Goal: Task Accomplishment & Management: Complete application form

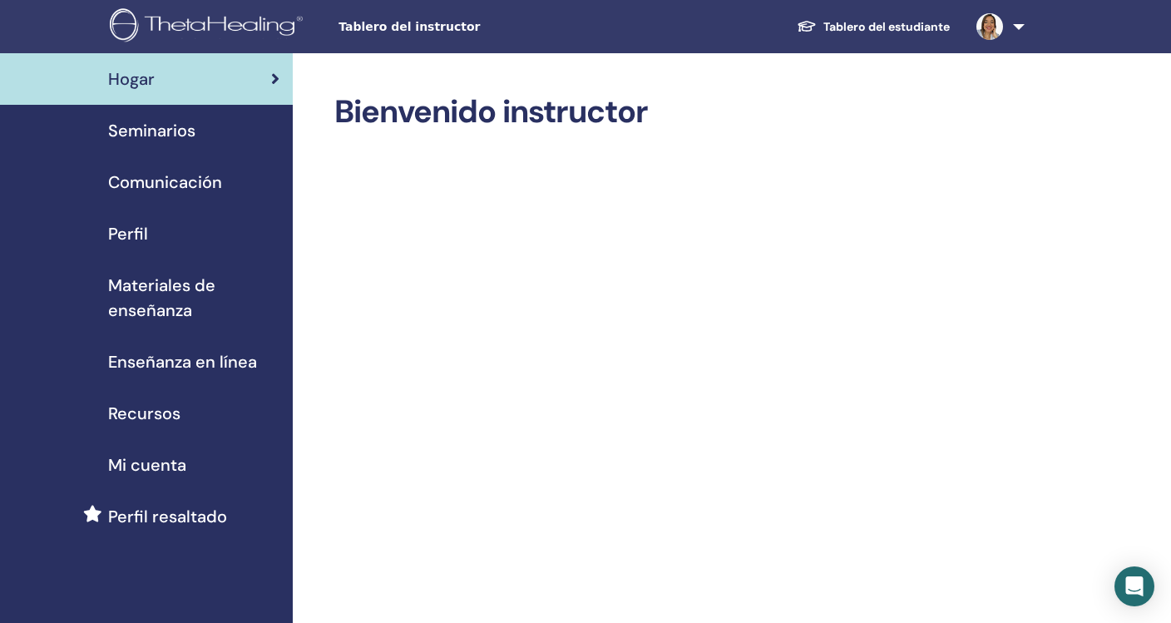
click at [174, 132] on span "Seminarios" at bounding box center [151, 130] width 87 height 25
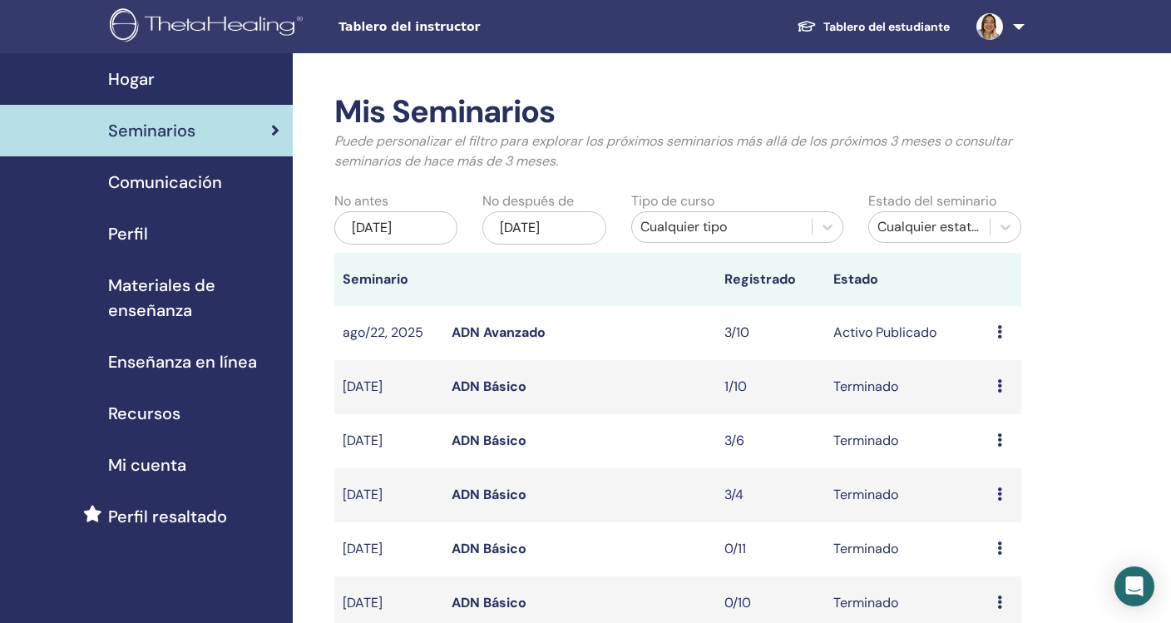
click at [507, 332] on link "ADN Avanzado" at bounding box center [498, 331] width 94 height 17
click at [236, 135] on div "Seminarios" at bounding box center [146, 130] width 266 height 25
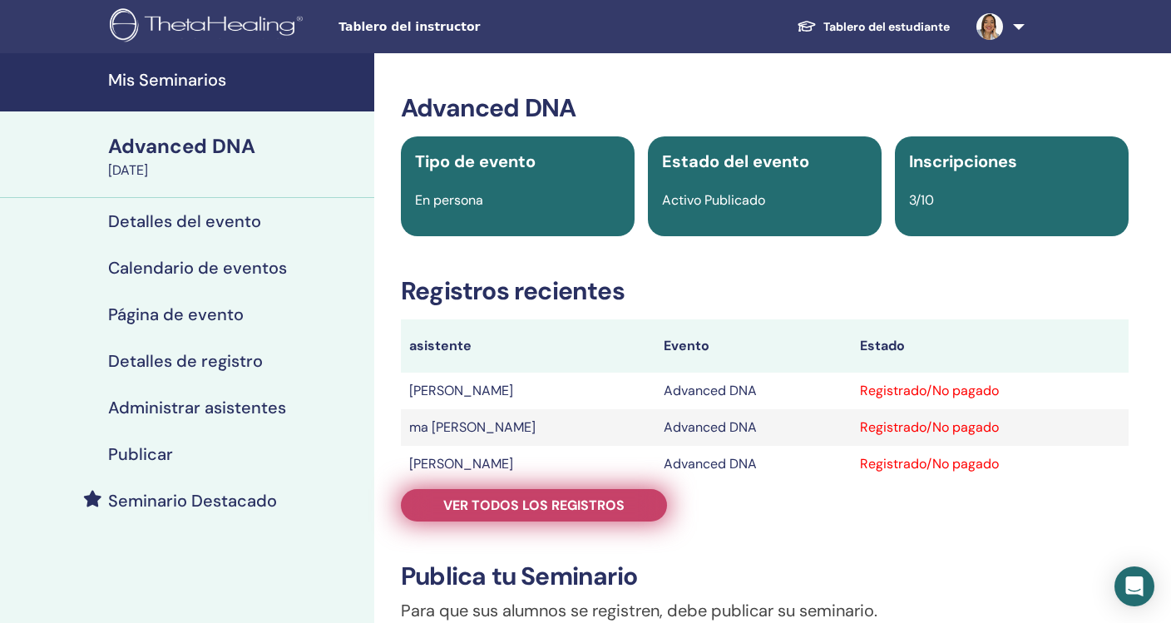
click at [618, 506] on span "Ver todos los registros" at bounding box center [533, 504] width 181 height 17
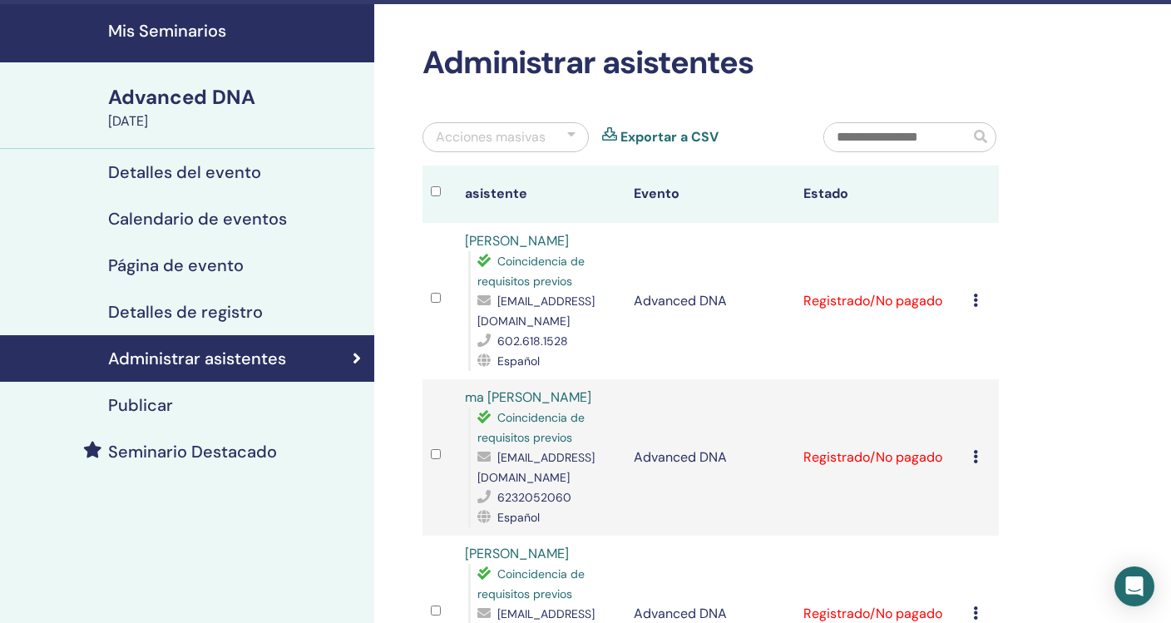
scroll to position [44, 0]
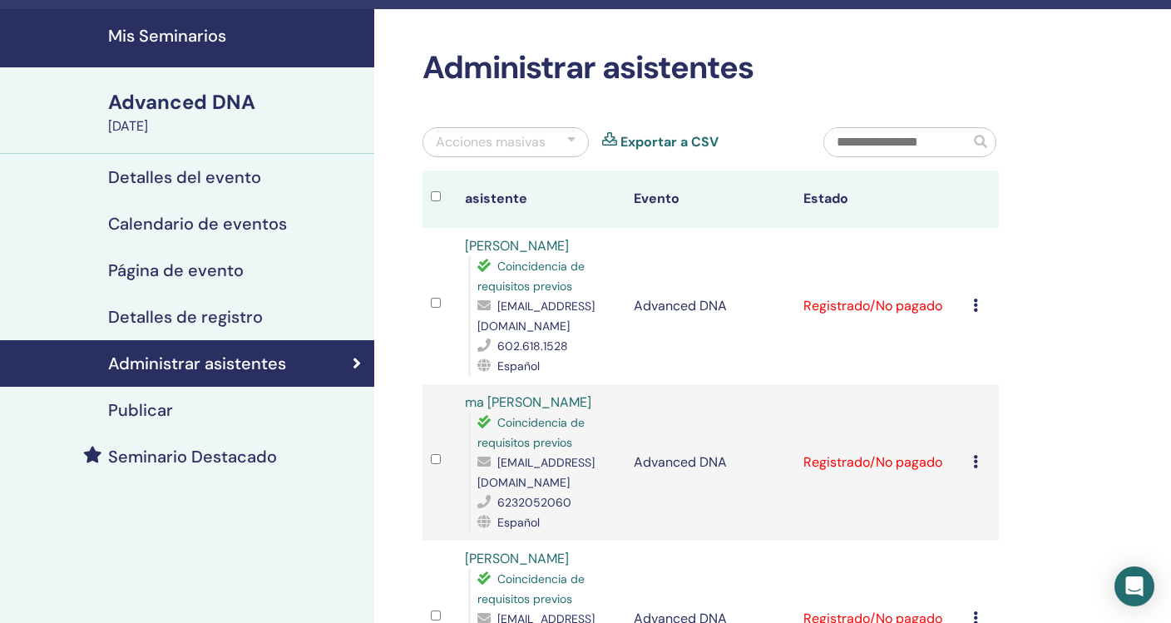
click at [973, 302] on icon at bounding box center [975, 304] width 5 height 13
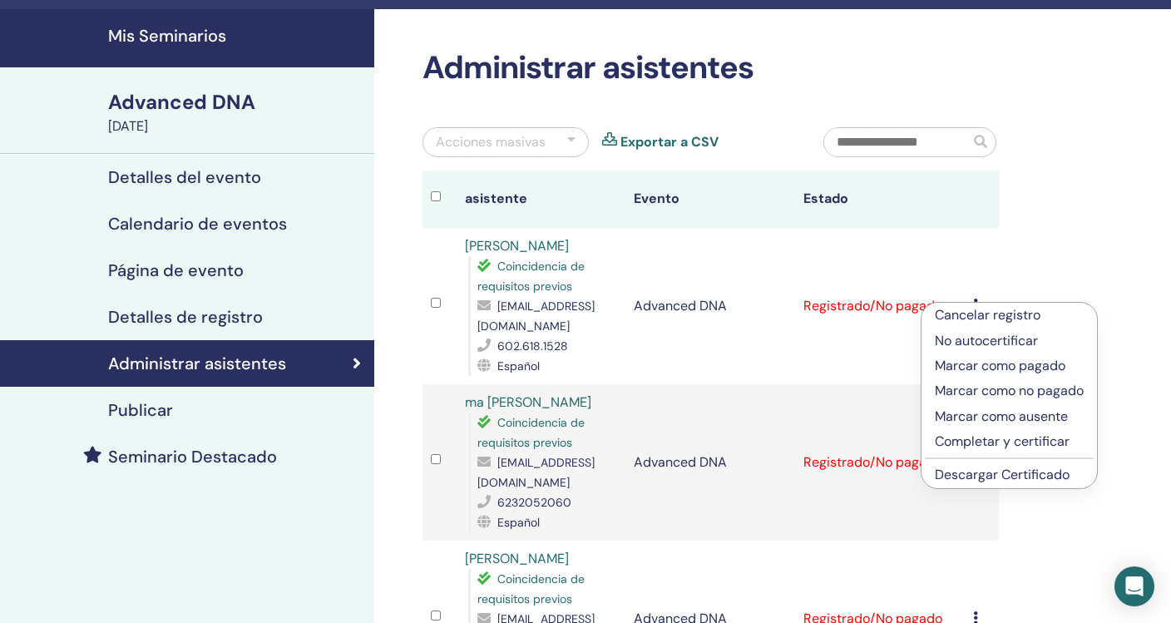
click at [1008, 439] on p "Completar y certificar" at bounding box center [1008, 441] width 149 height 20
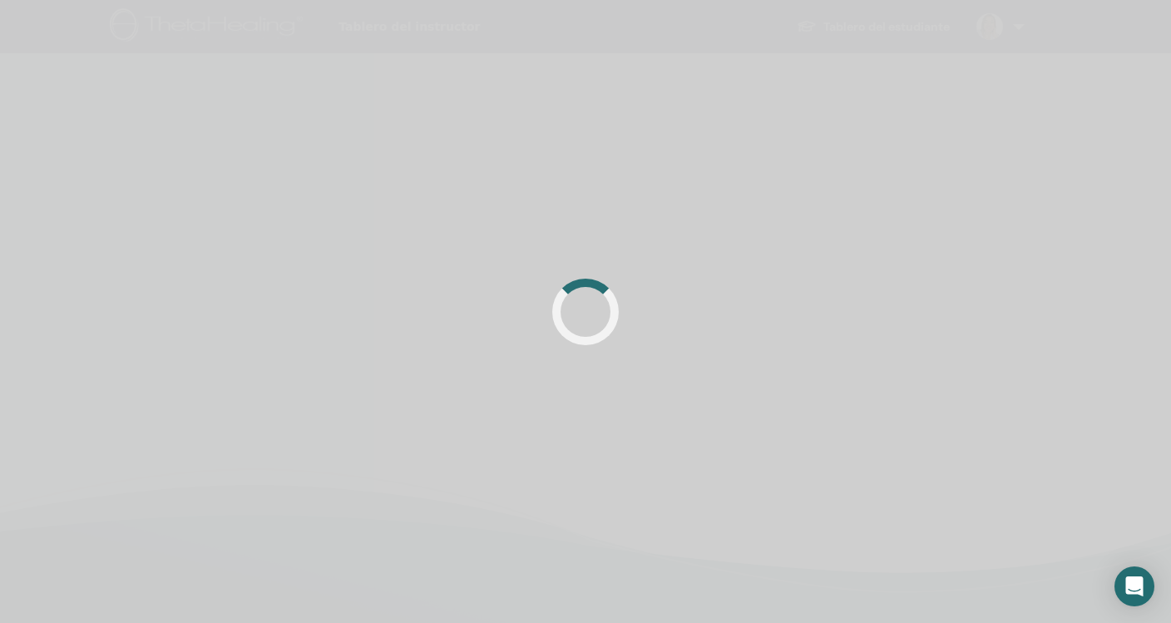
scroll to position [44, 0]
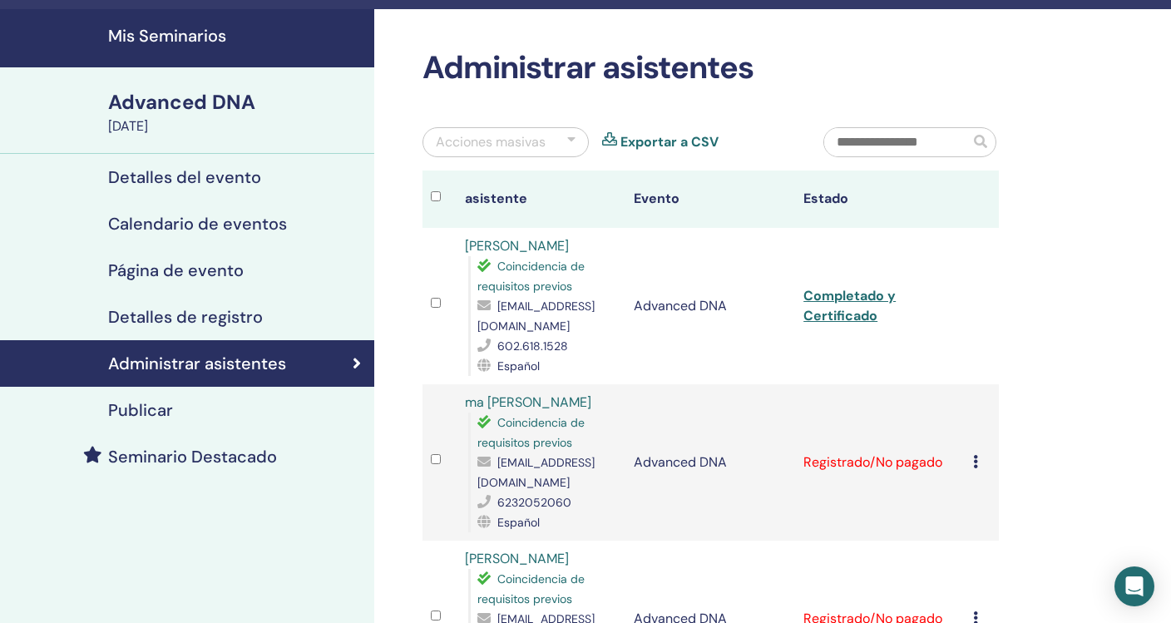
click at [973, 455] on icon at bounding box center [975, 461] width 5 height 13
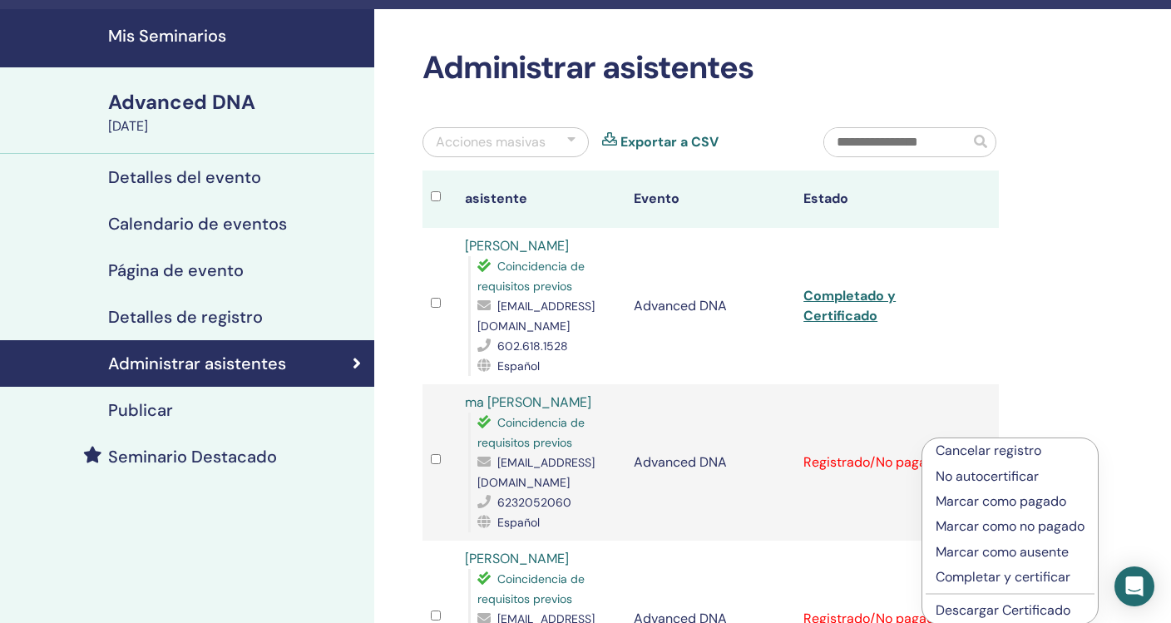
click at [959, 573] on p "Completar y certificar" at bounding box center [1009, 577] width 149 height 20
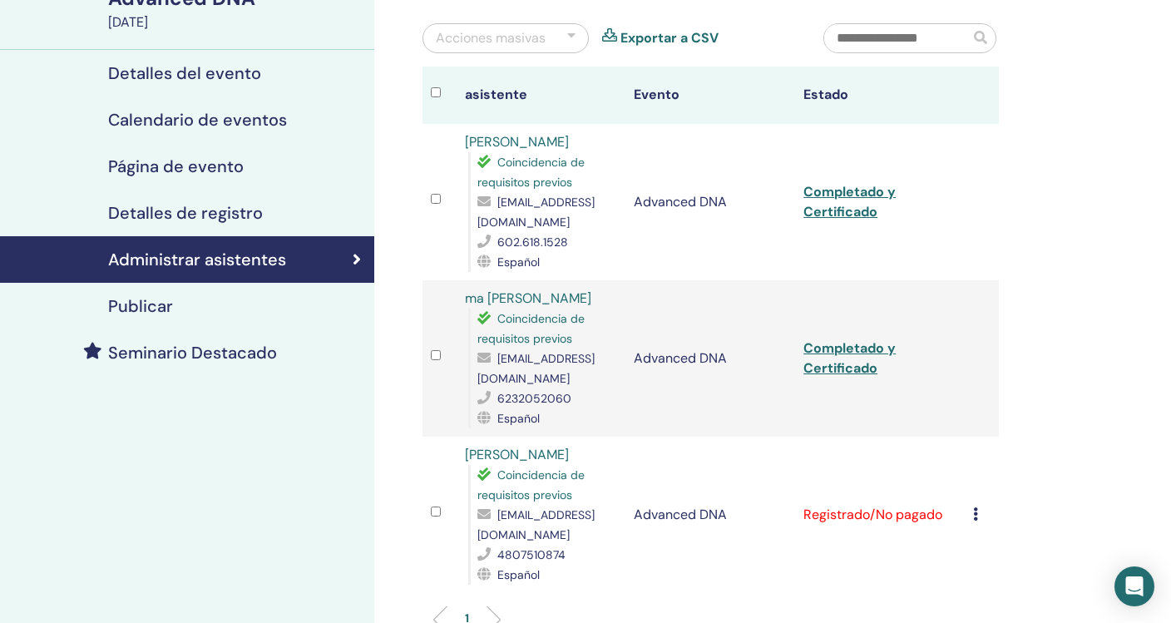
scroll to position [165, 0]
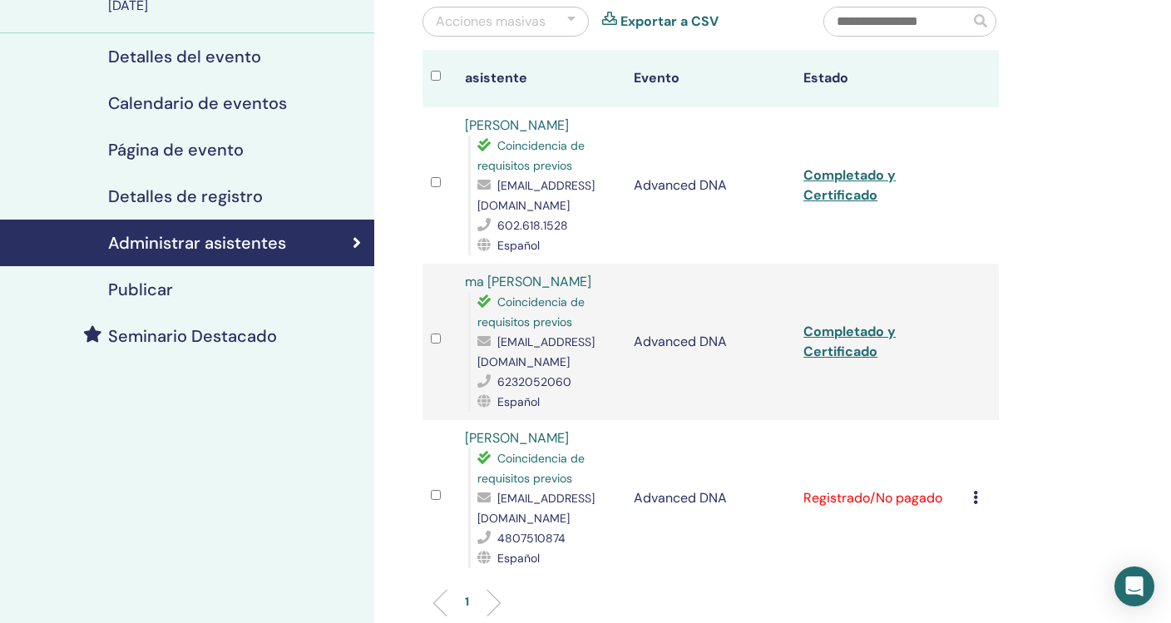
click at [973, 490] on icon at bounding box center [975, 496] width 5 height 13
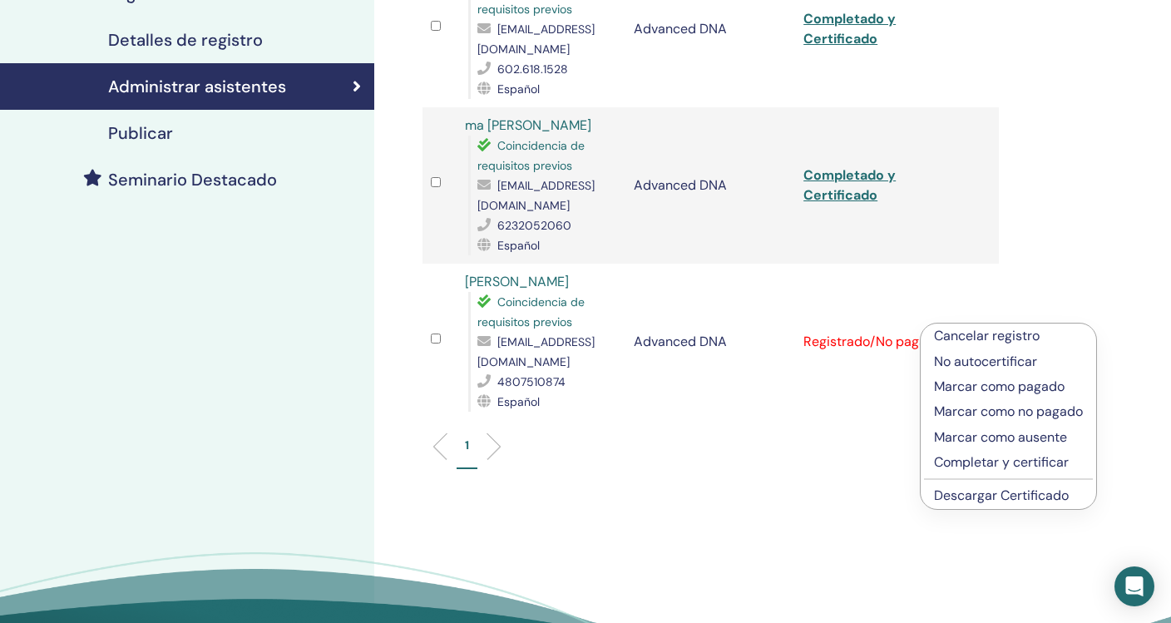
scroll to position [338, 0]
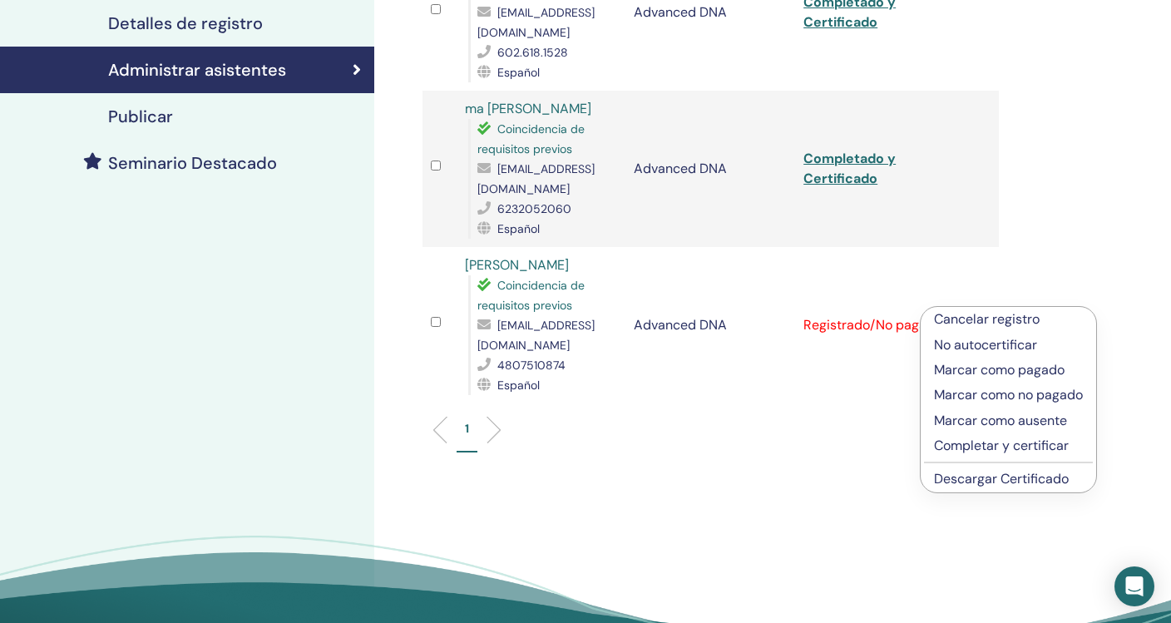
click at [998, 448] on p "Completar y certificar" at bounding box center [1008, 446] width 149 height 20
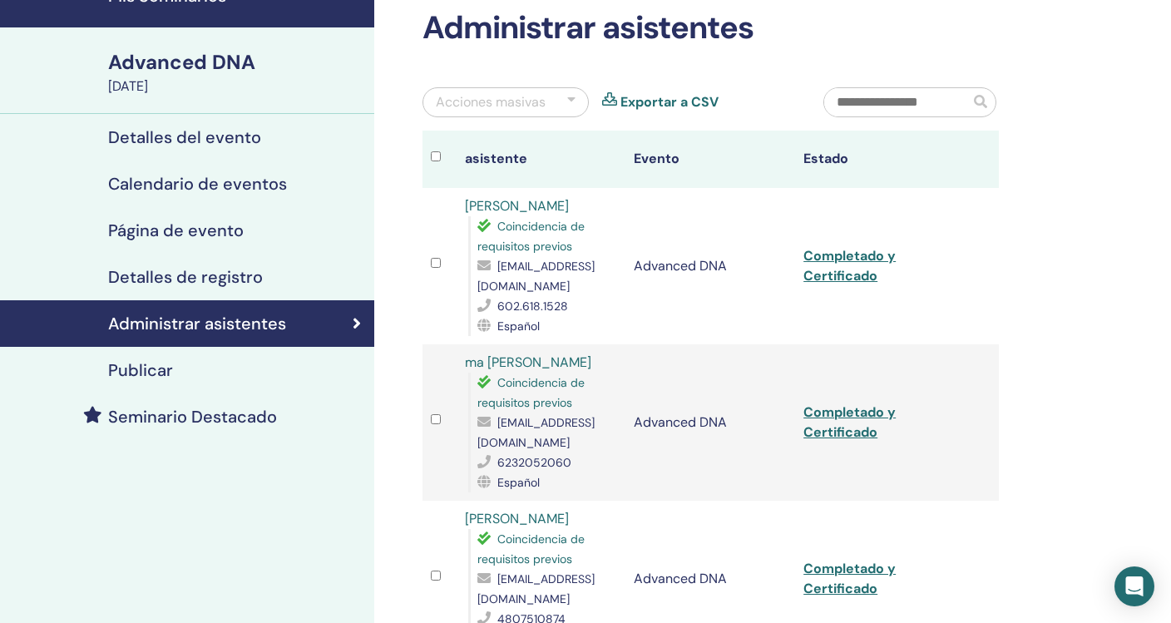
scroll to position [87, 0]
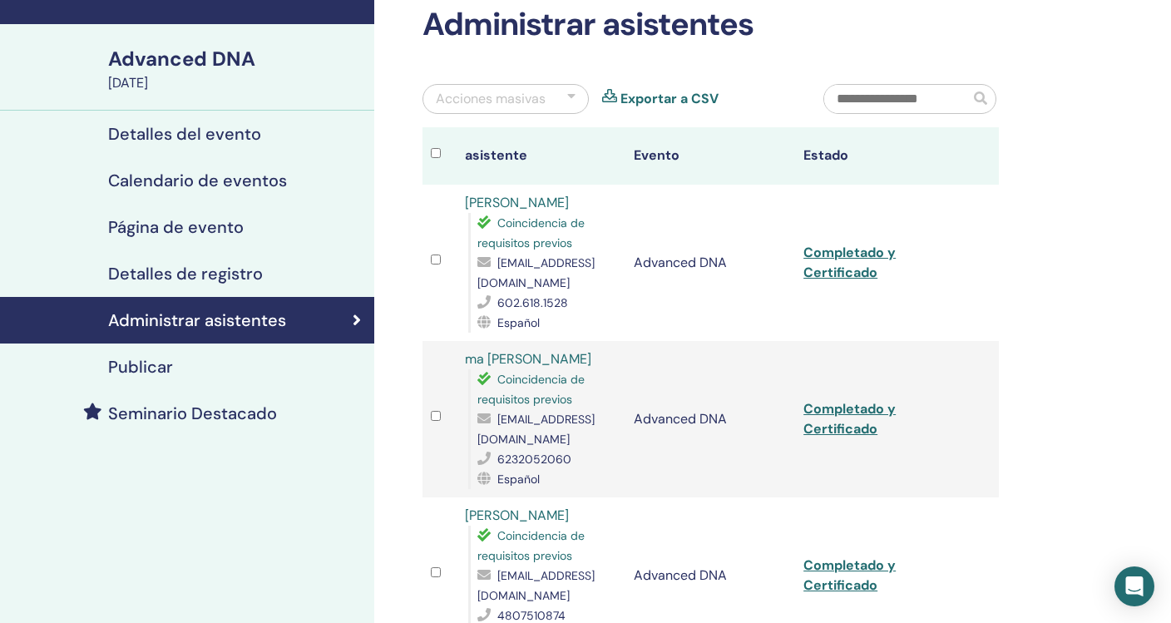
click at [838, 263] on link "Completado y Certificado" at bounding box center [849, 262] width 92 height 37
click at [859, 403] on link "Completado y Certificado" at bounding box center [849, 418] width 92 height 37
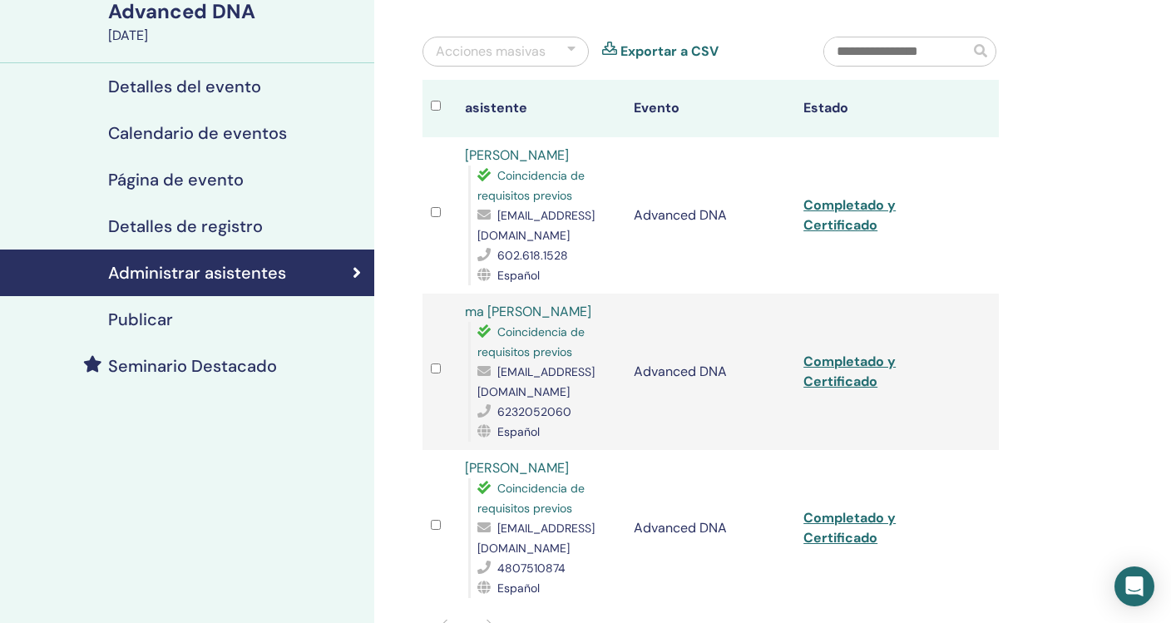
scroll to position [139, 0]
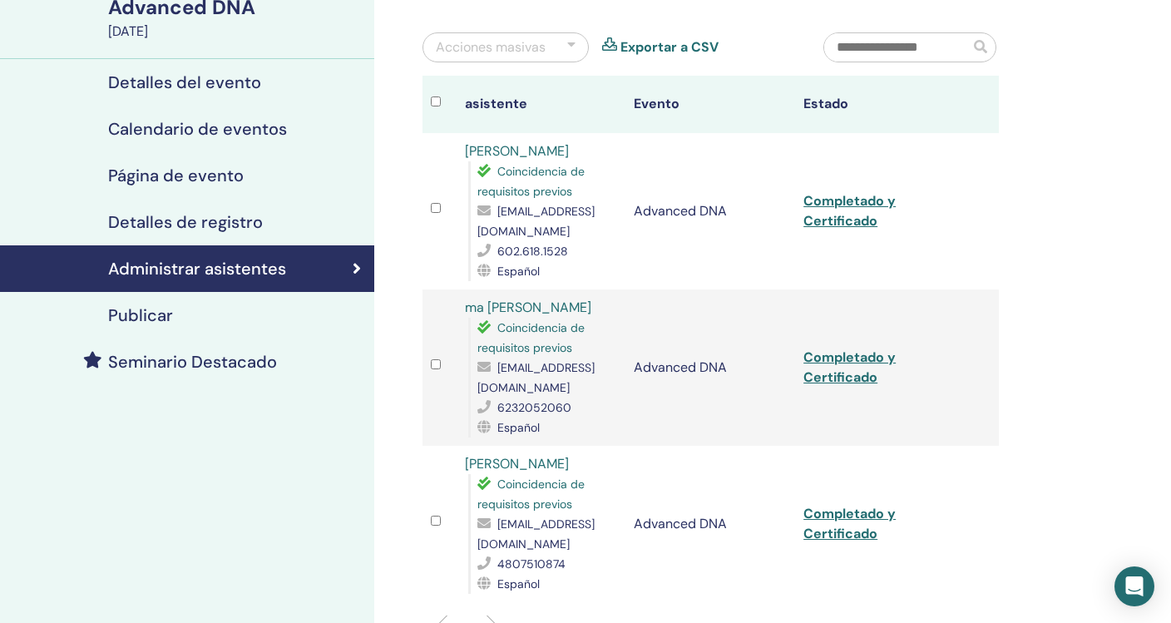
click at [830, 515] on link "Completado y Certificado" at bounding box center [849, 523] width 92 height 37
click at [856, 214] on link "Completado y Certificado" at bounding box center [849, 210] width 92 height 37
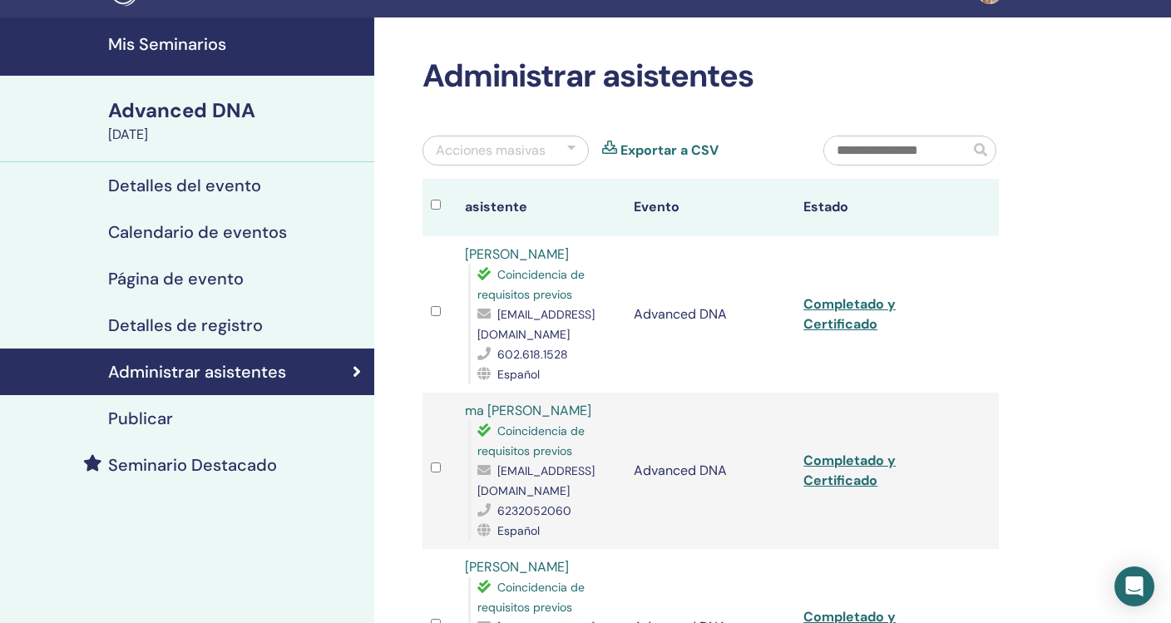
scroll to position [0, 0]
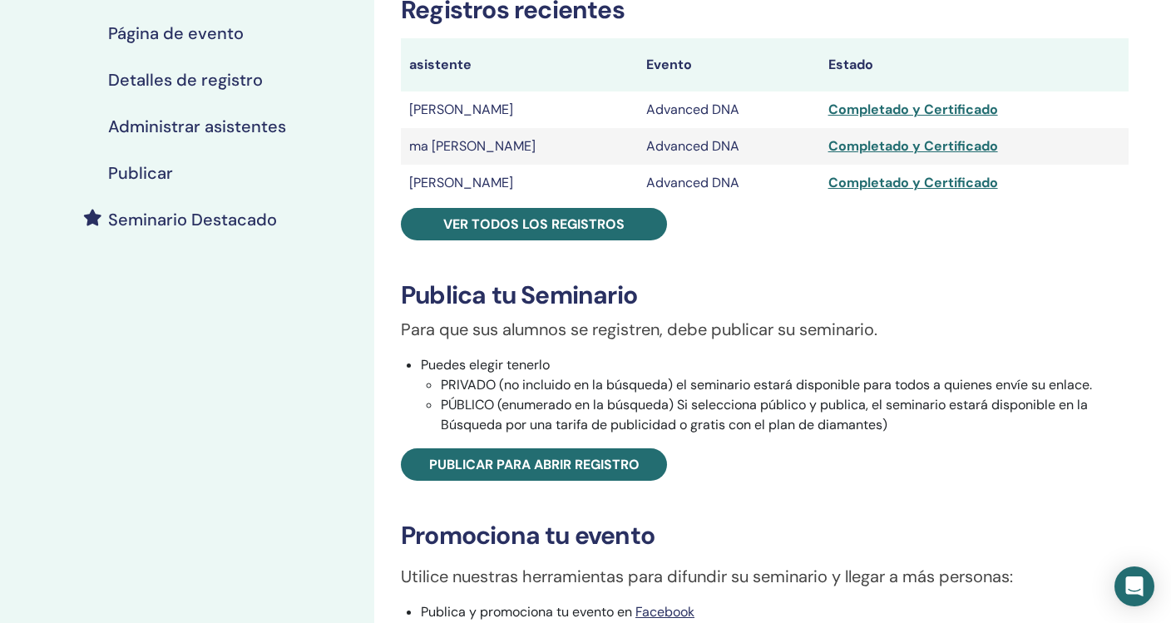
scroll to position [241, 0]
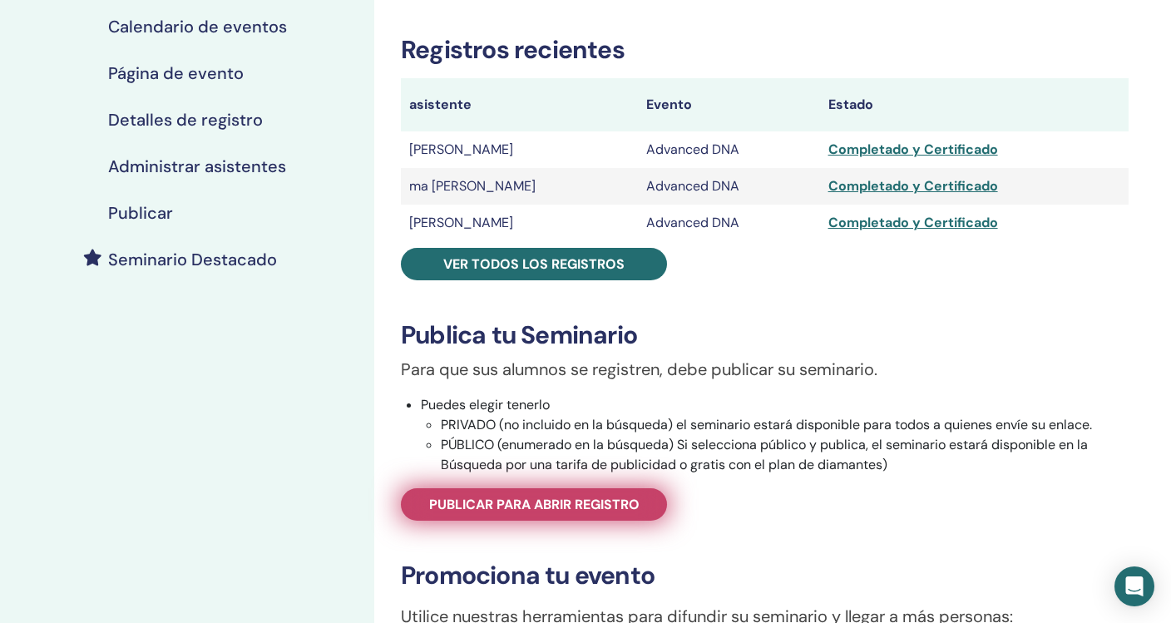
click at [554, 505] on span "Publicar para abrir registro" at bounding box center [534, 503] width 210 height 17
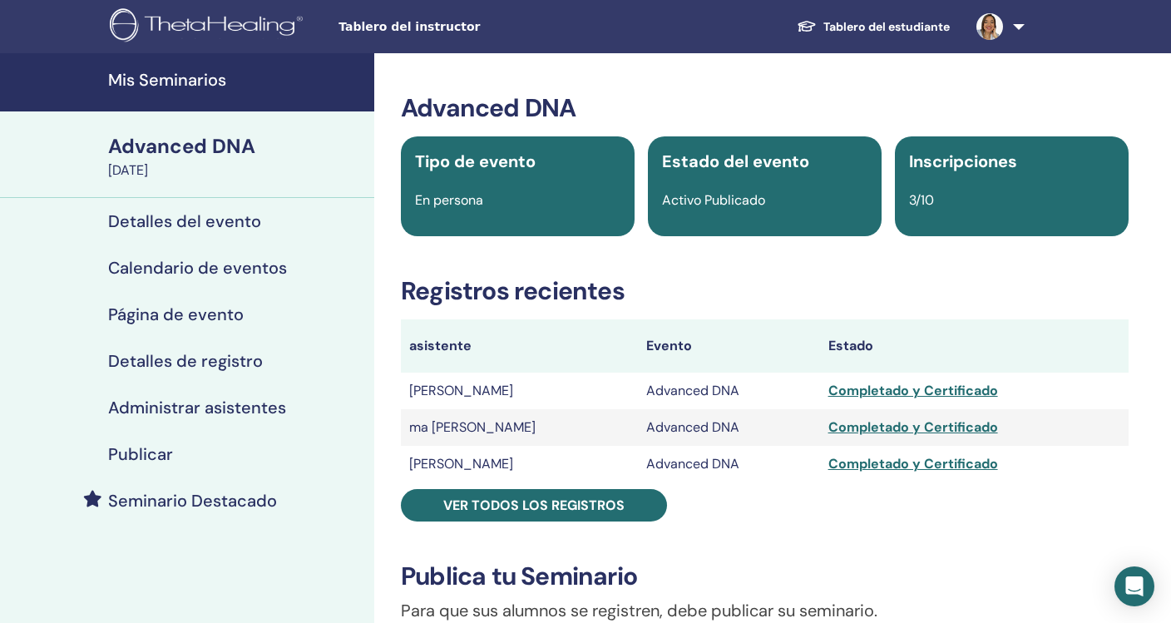
click at [392, 33] on span "Tablero del instructor" at bounding box center [462, 26] width 249 height 17
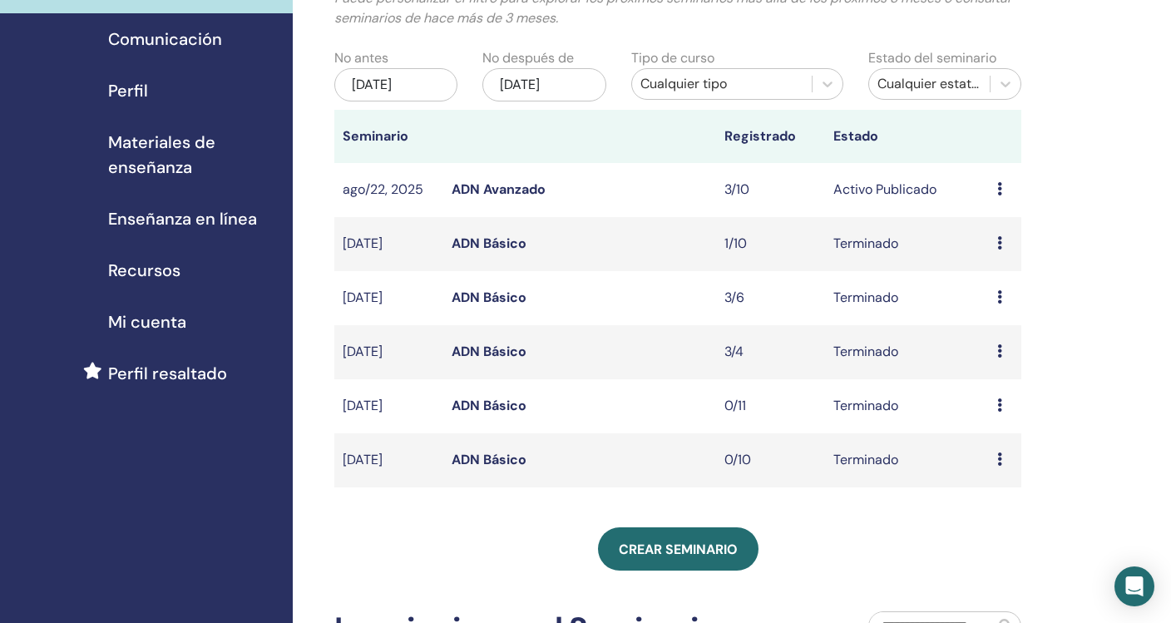
scroll to position [142, 0]
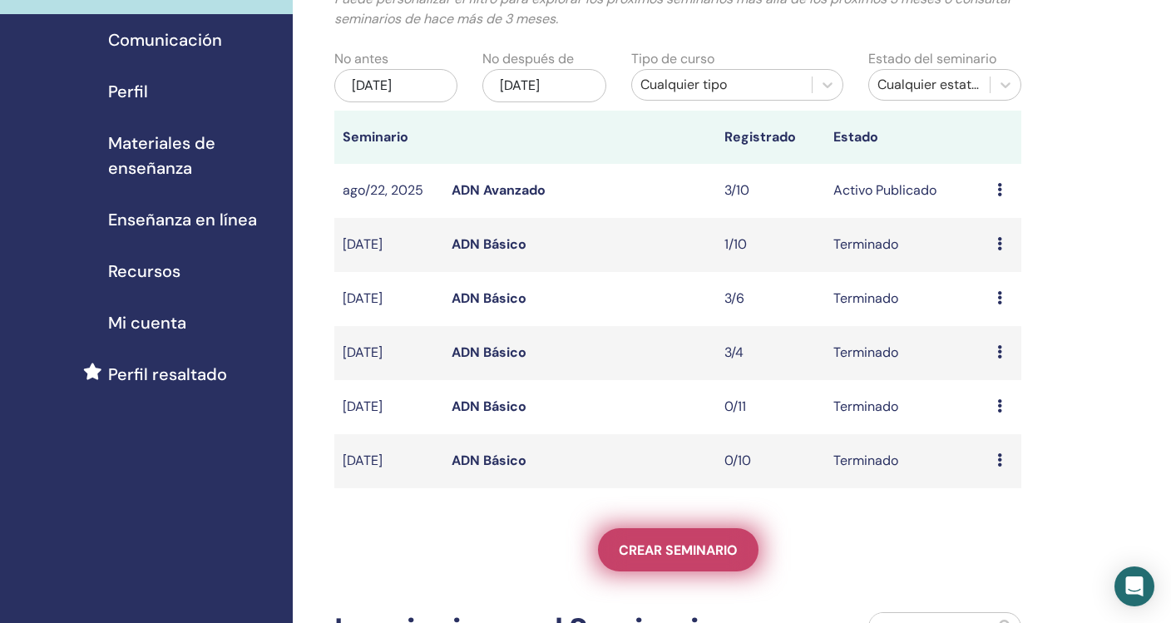
click at [680, 545] on span "Crear seminario" at bounding box center [678, 549] width 119 height 17
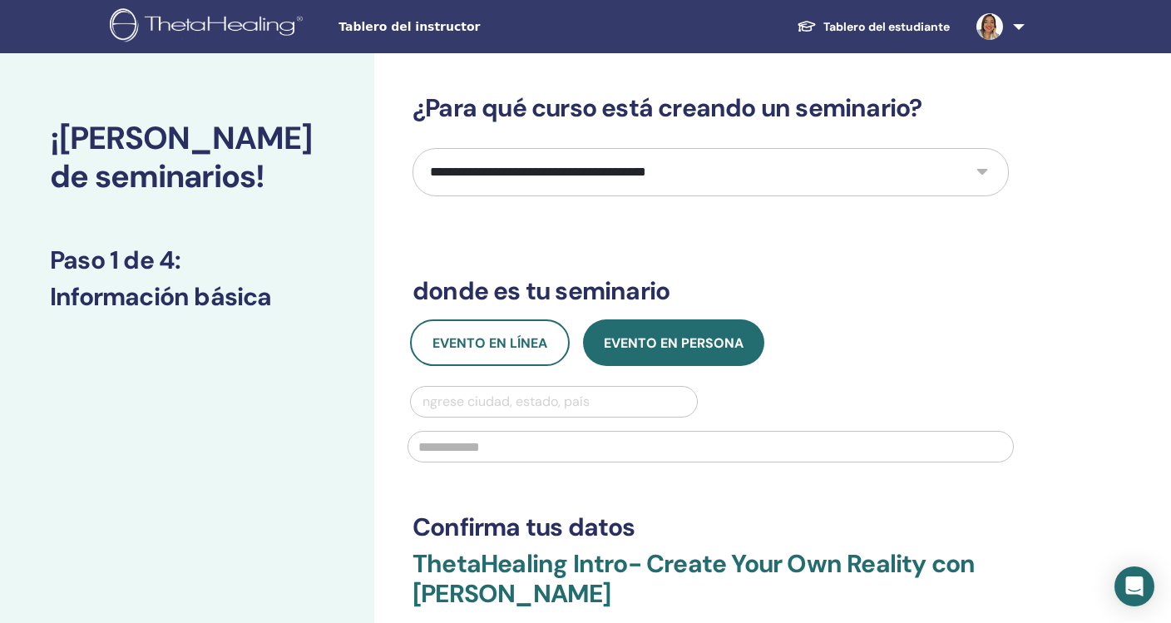
select select "*"
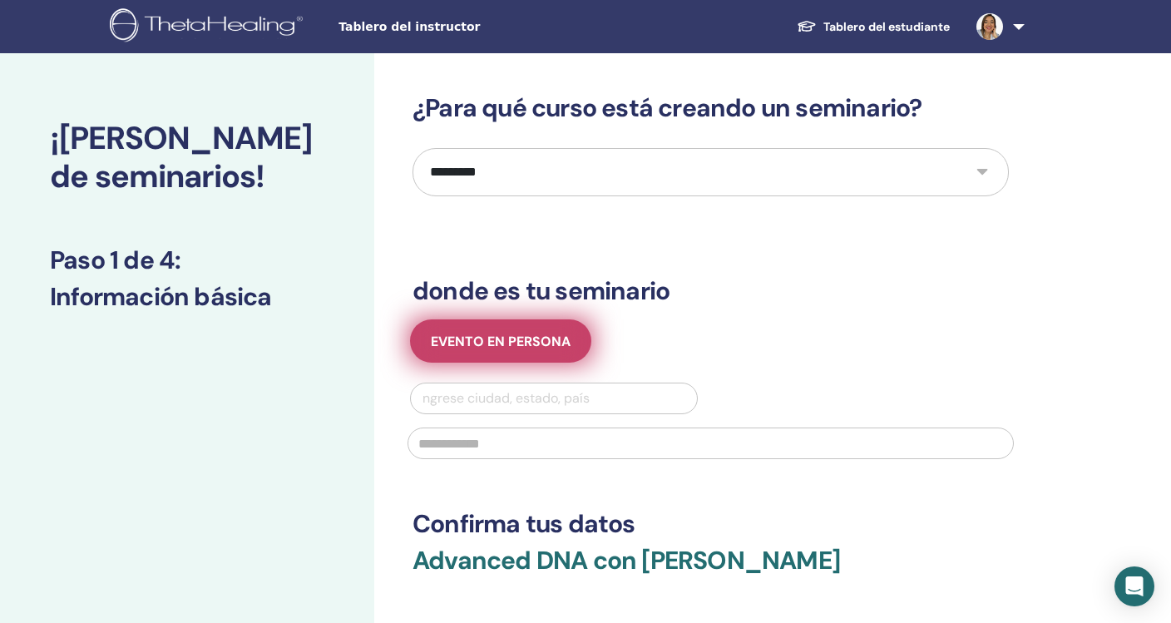
click at [541, 333] on span "Evento en persona" at bounding box center [501, 341] width 140 height 17
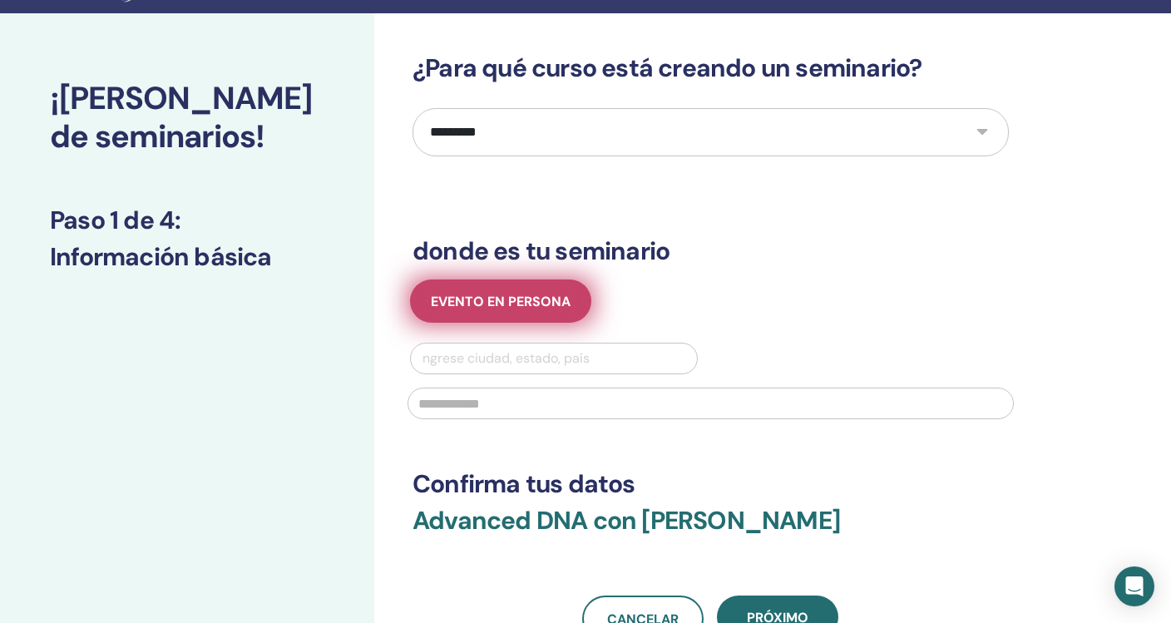
scroll to position [78, 0]
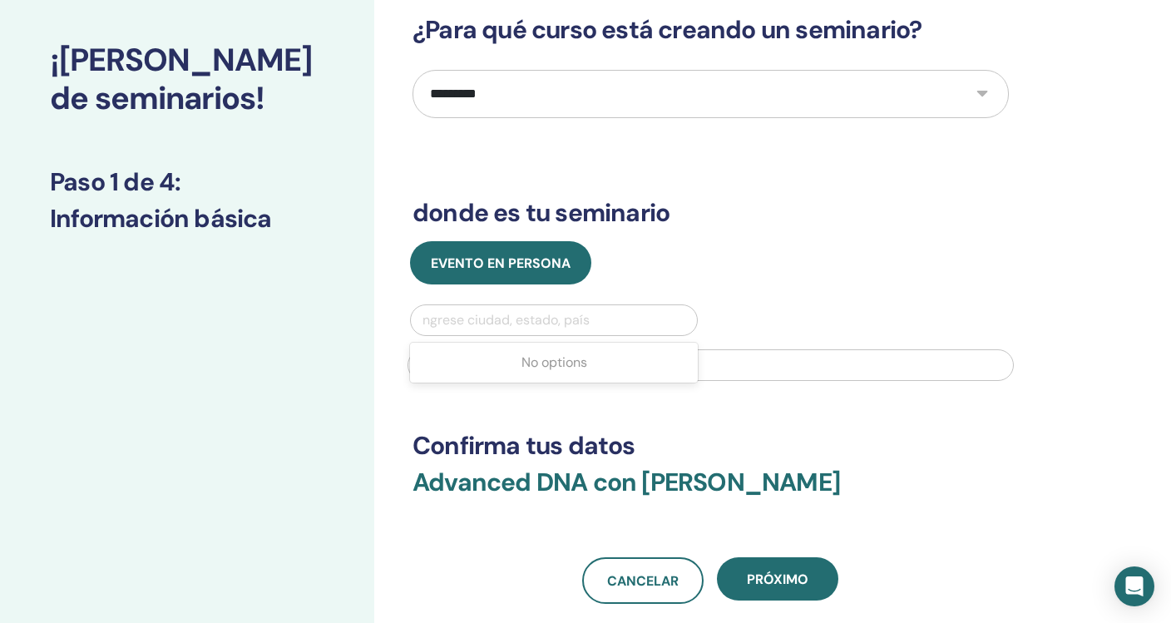
click at [544, 313] on div "Ingrese ciudad, estado, país" at bounding box center [553, 320] width 269 height 20
type input "*******"
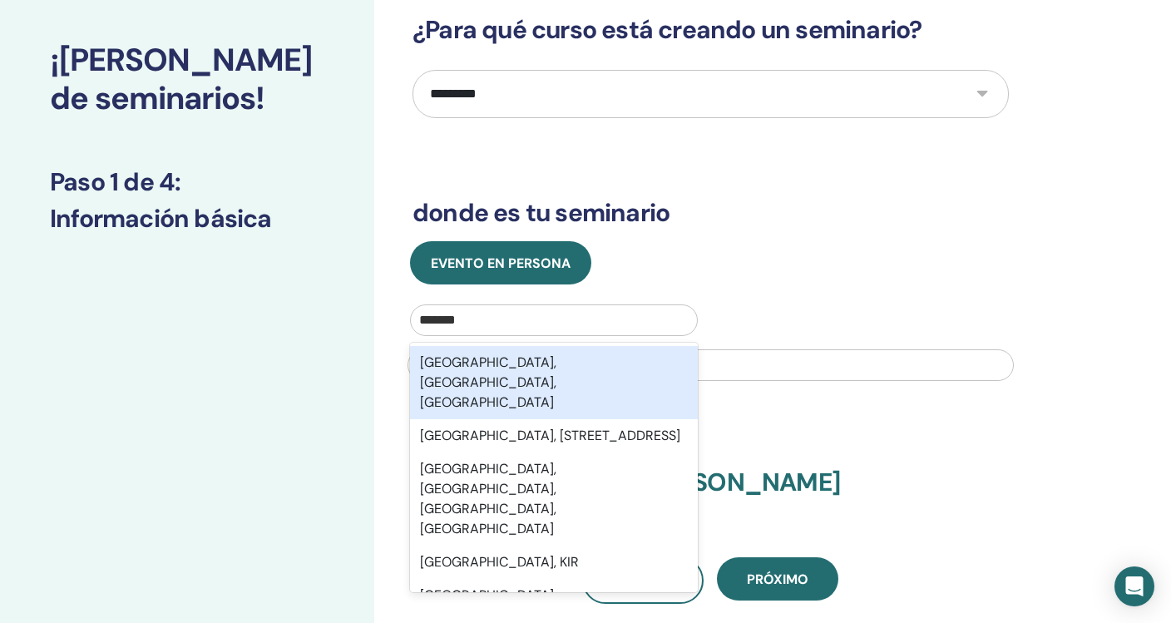
click at [496, 366] on div "Phoenix, AZ, USA" at bounding box center [554, 382] width 288 height 73
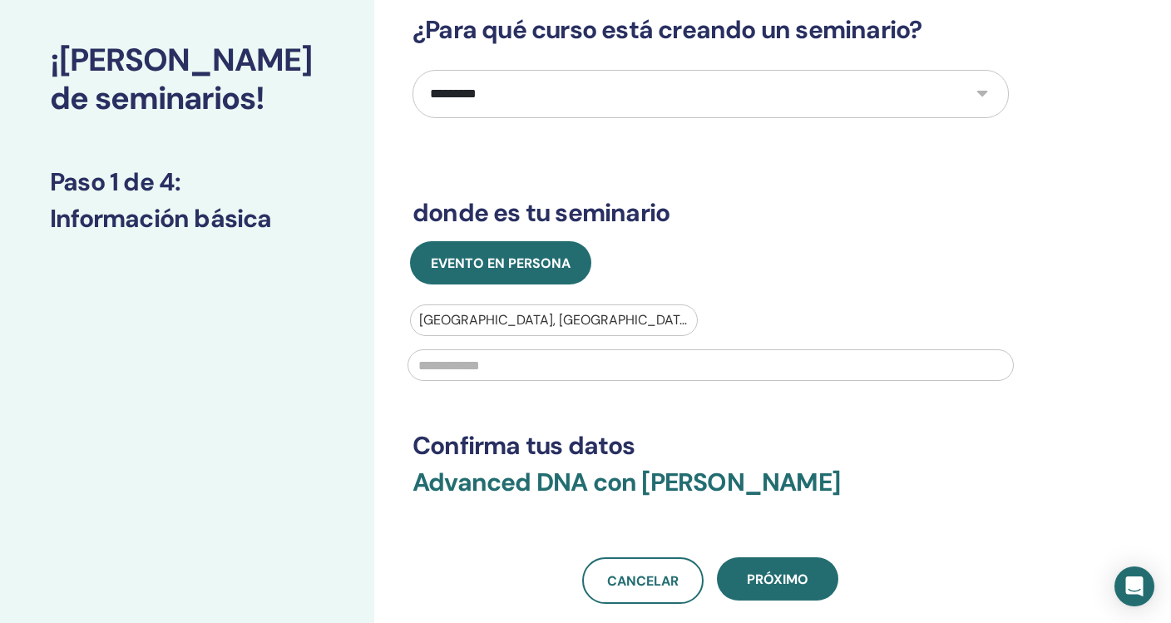
click at [508, 367] on input "text" at bounding box center [710, 365] width 606 height 32
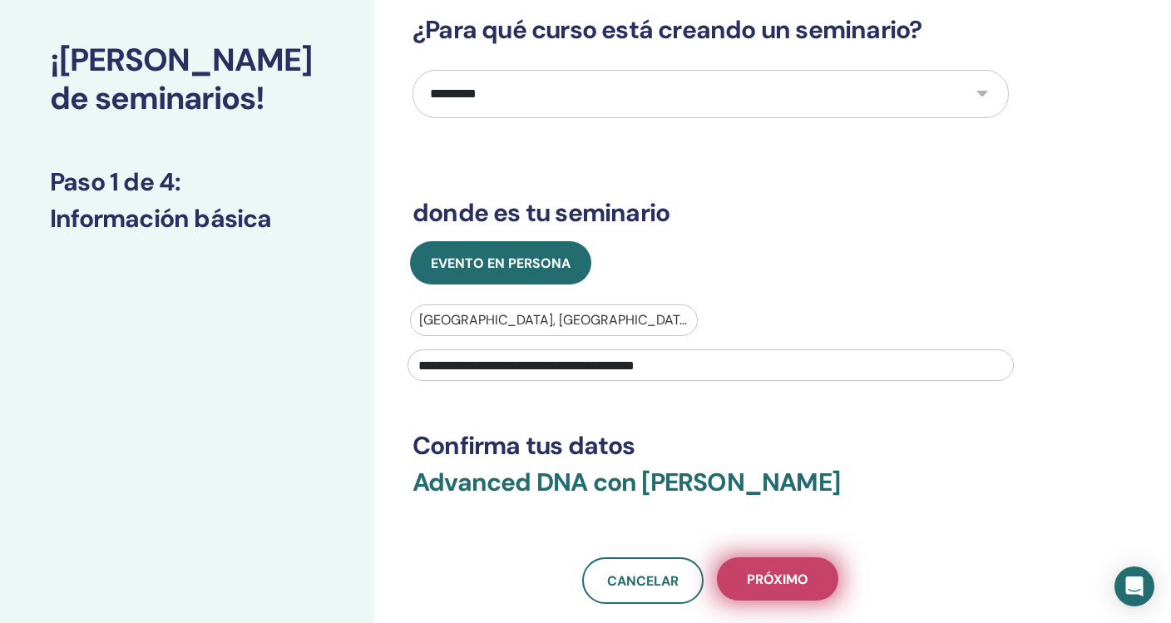
type input "**********"
click at [816, 577] on button "próximo" at bounding box center [777, 578] width 121 height 43
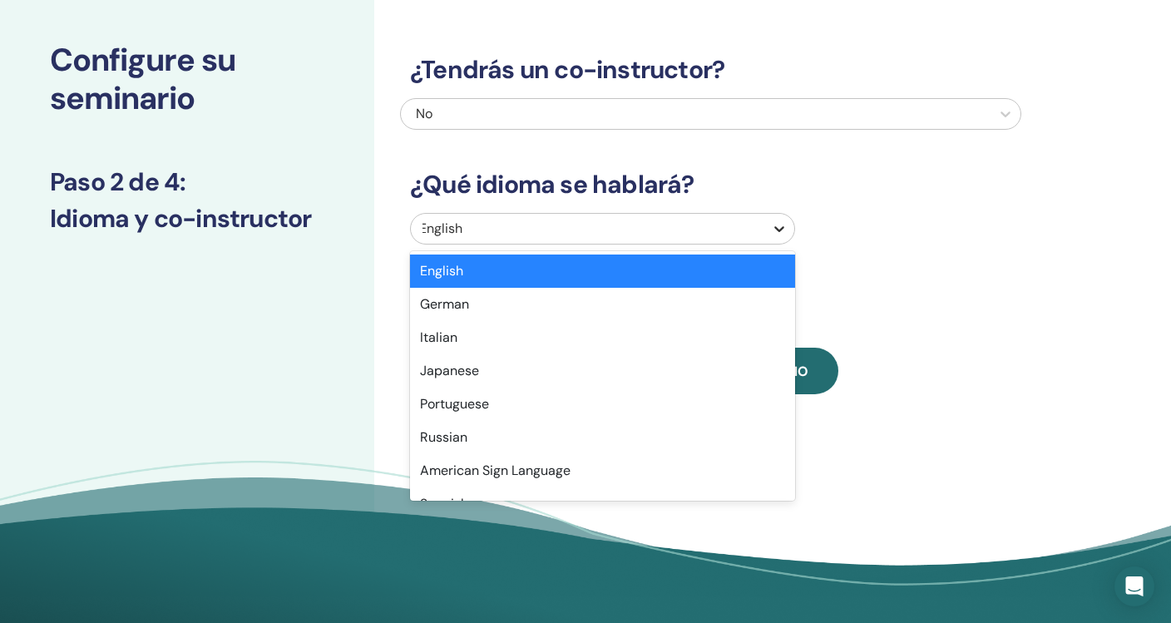
click at [776, 221] on icon at bounding box center [779, 228] width 17 height 17
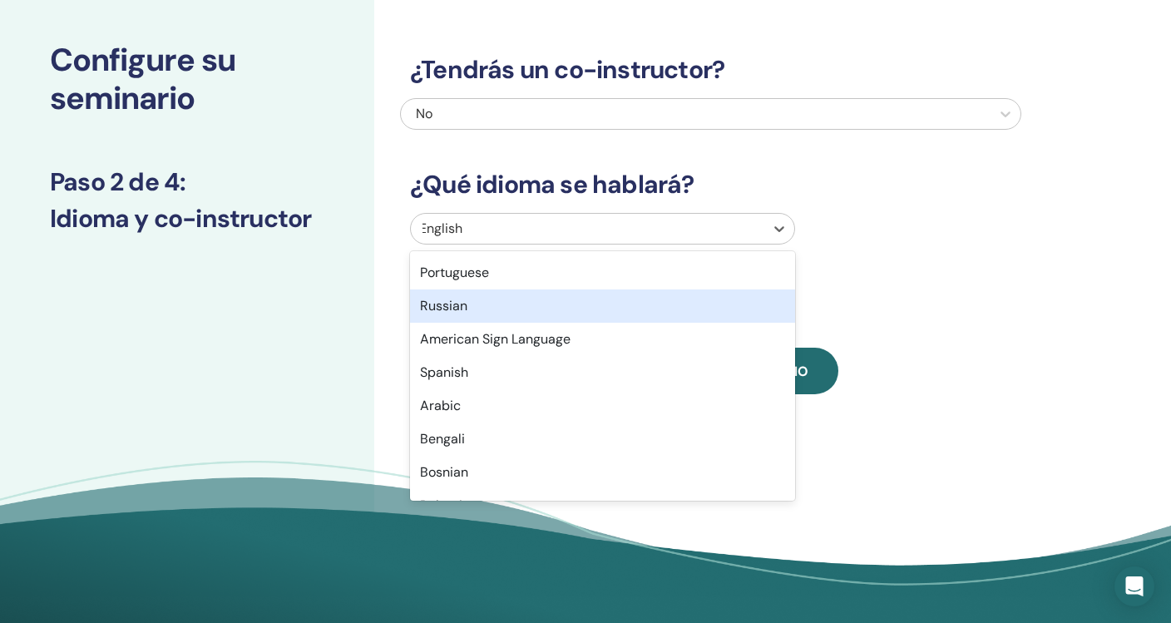
scroll to position [157, 0]
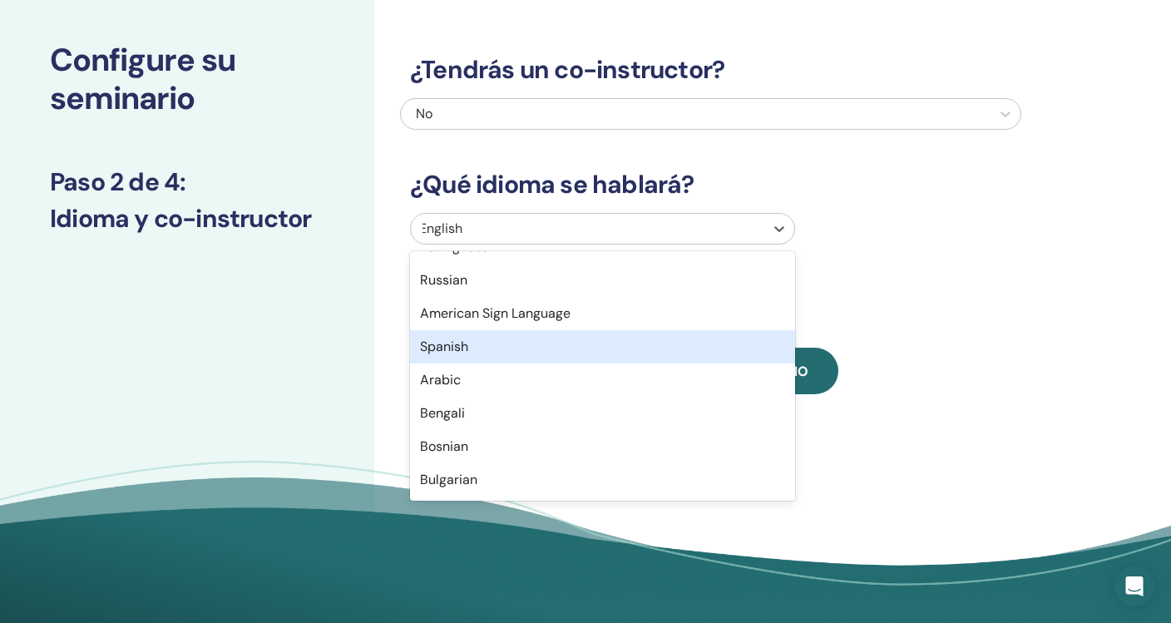
click at [556, 351] on div "Spanish" at bounding box center [602, 346] width 385 height 33
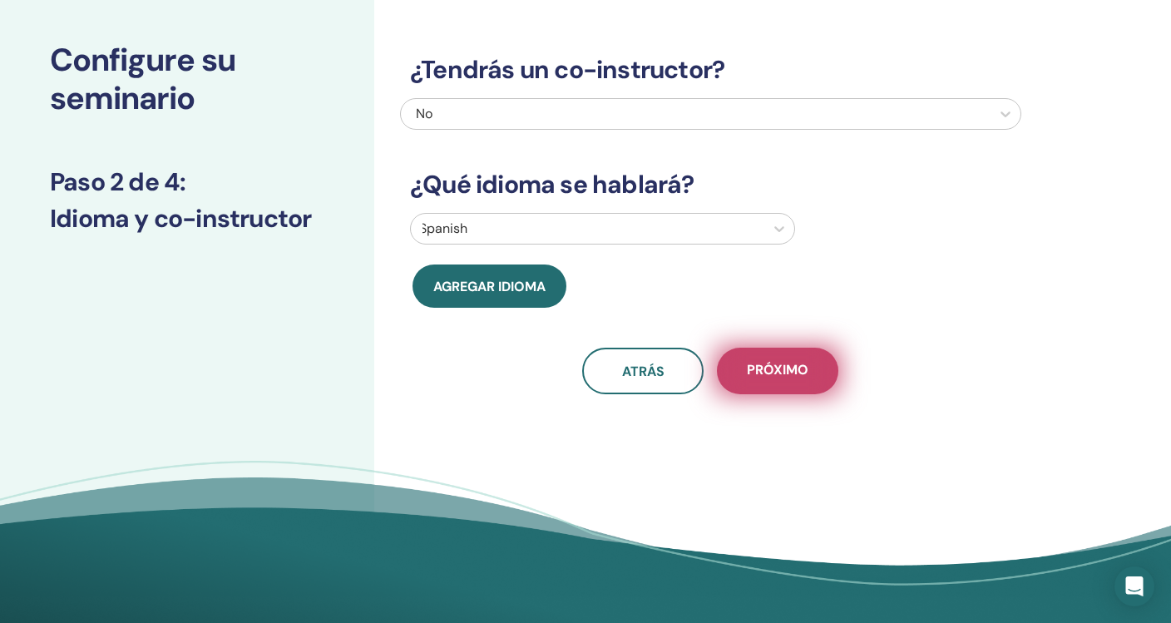
click at [778, 364] on span "próximo" at bounding box center [778, 371] width 62 height 21
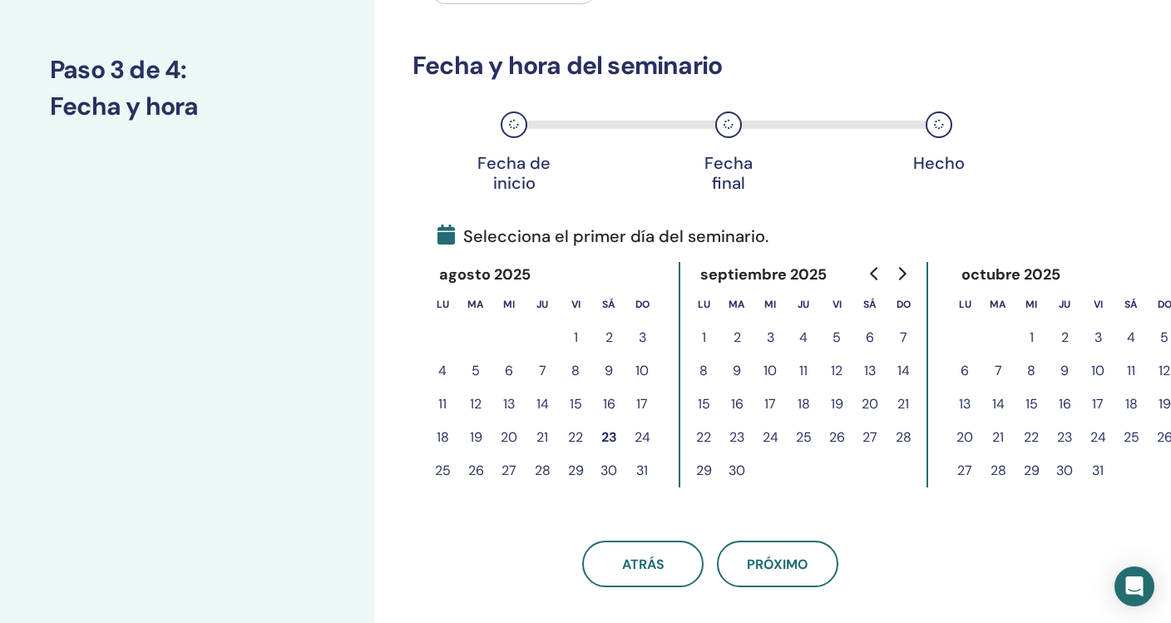
scroll to position [202, 0]
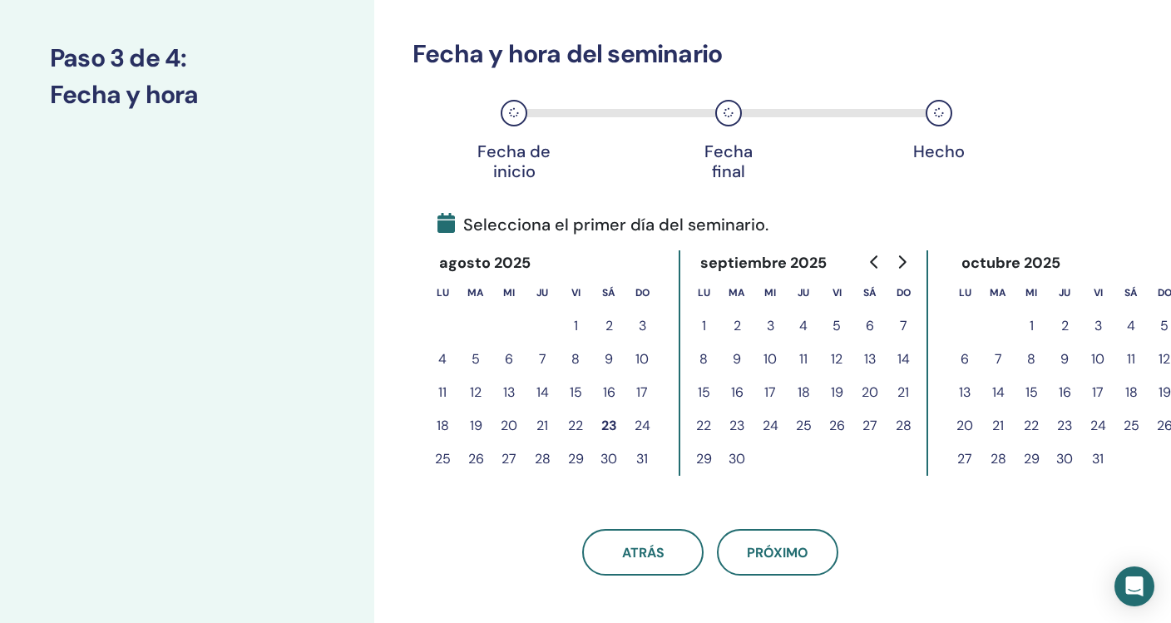
click at [607, 420] on button "23" at bounding box center [608, 425] width 33 height 33
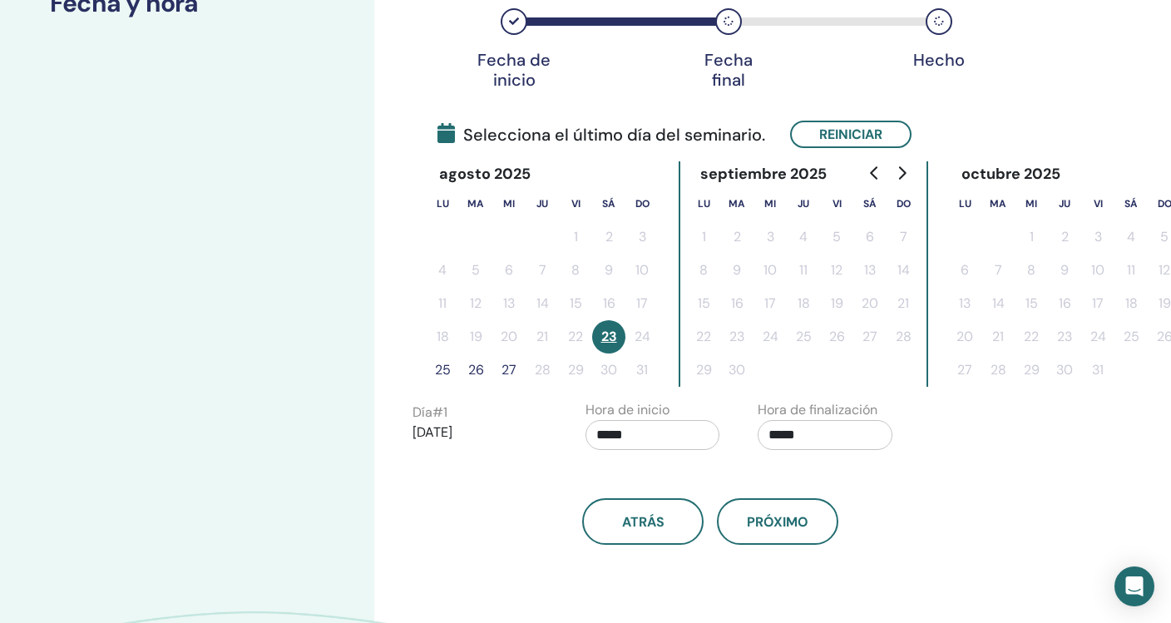
scroll to position [294, 0]
click at [471, 365] on button "26" at bounding box center [475, 368] width 33 height 33
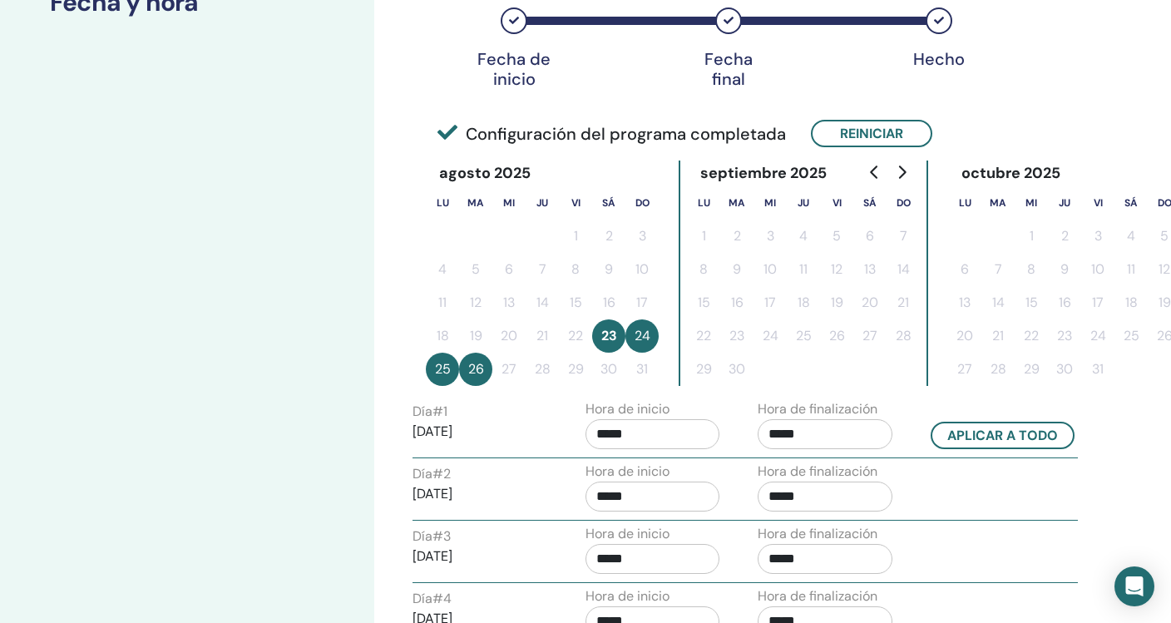
click at [471, 365] on button "26" at bounding box center [475, 368] width 33 height 33
click at [440, 366] on button "25" at bounding box center [442, 368] width 33 height 33
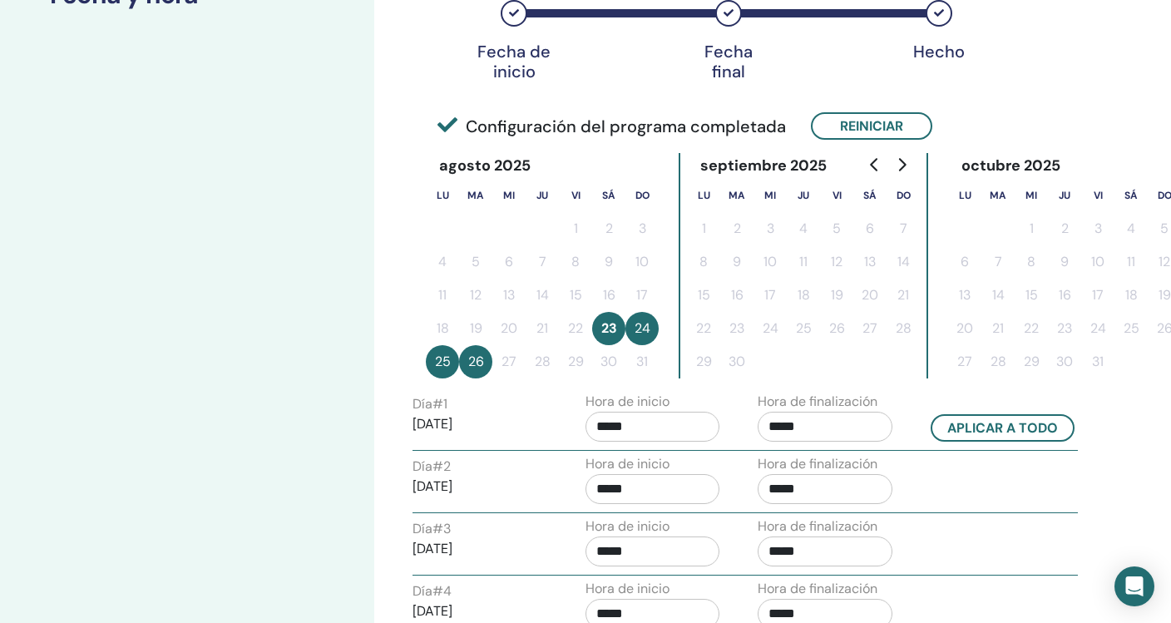
scroll to position [275, 0]
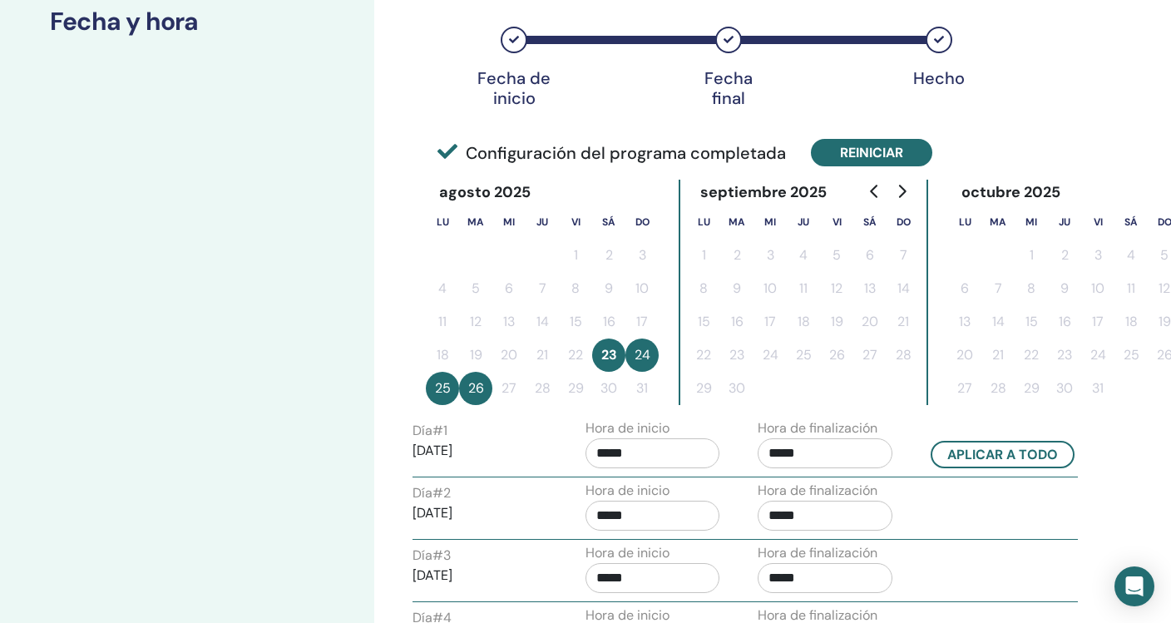
click at [856, 151] on button "Reiniciar" at bounding box center [871, 152] width 121 height 27
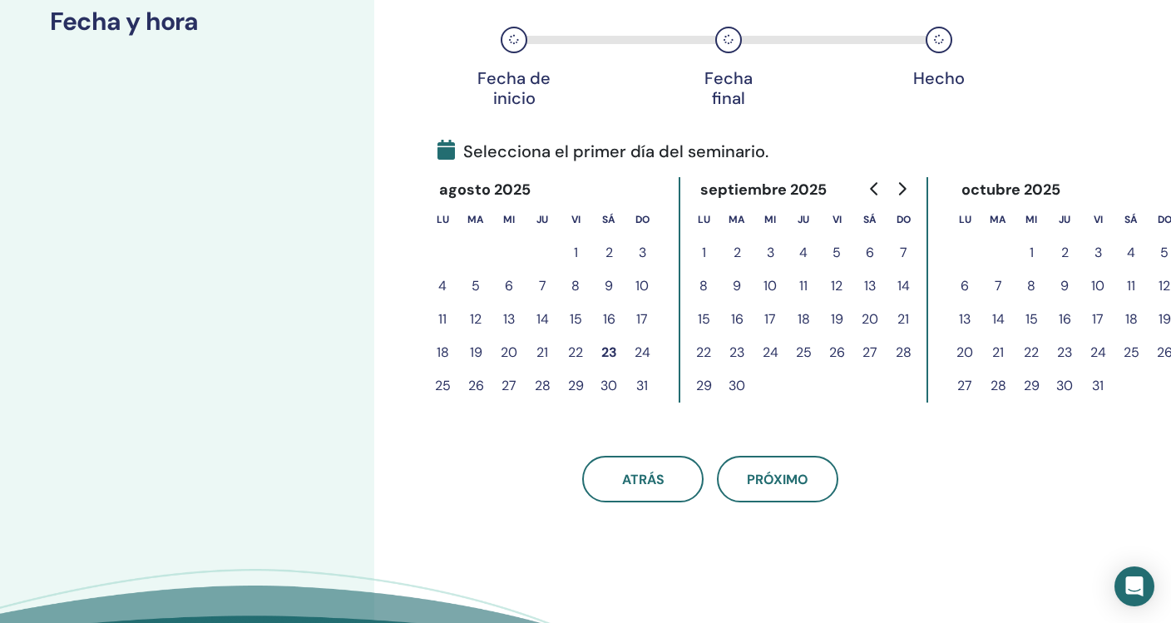
click at [640, 348] on button "24" at bounding box center [641, 352] width 33 height 33
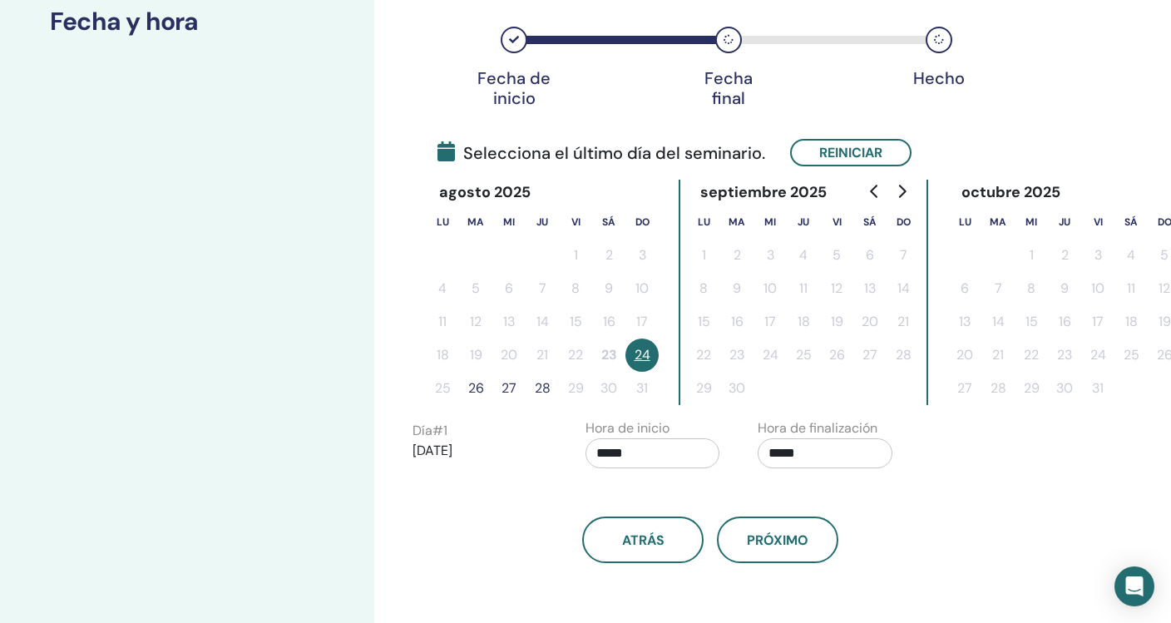
click at [477, 387] on button "26" at bounding box center [475, 388] width 33 height 33
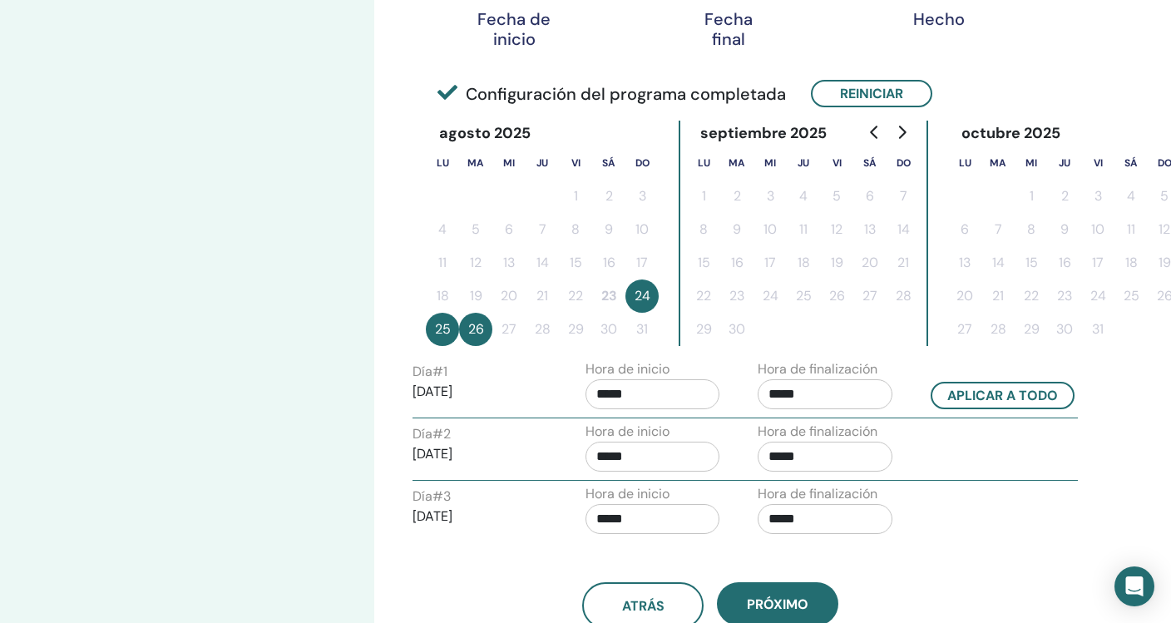
scroll to position [340, 0]
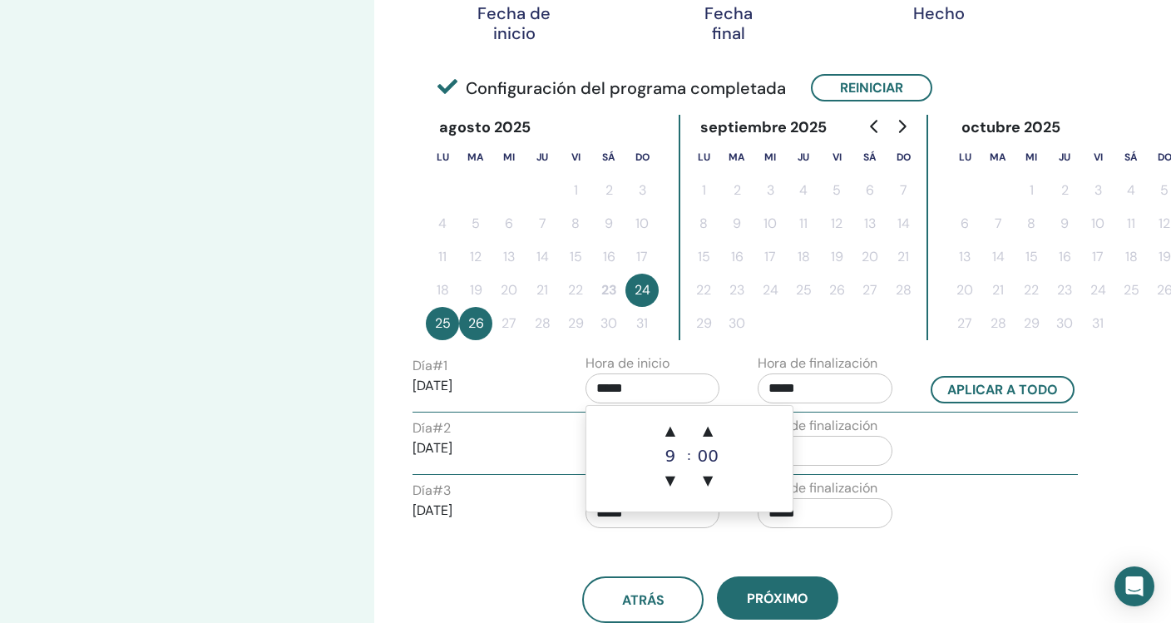
click at [661, 391] on input "*****" at bounding box center [652, 388] width 135 height 30
click at [669, 430] on span "▲" at bounding box center [669, 430] width 33 height 33
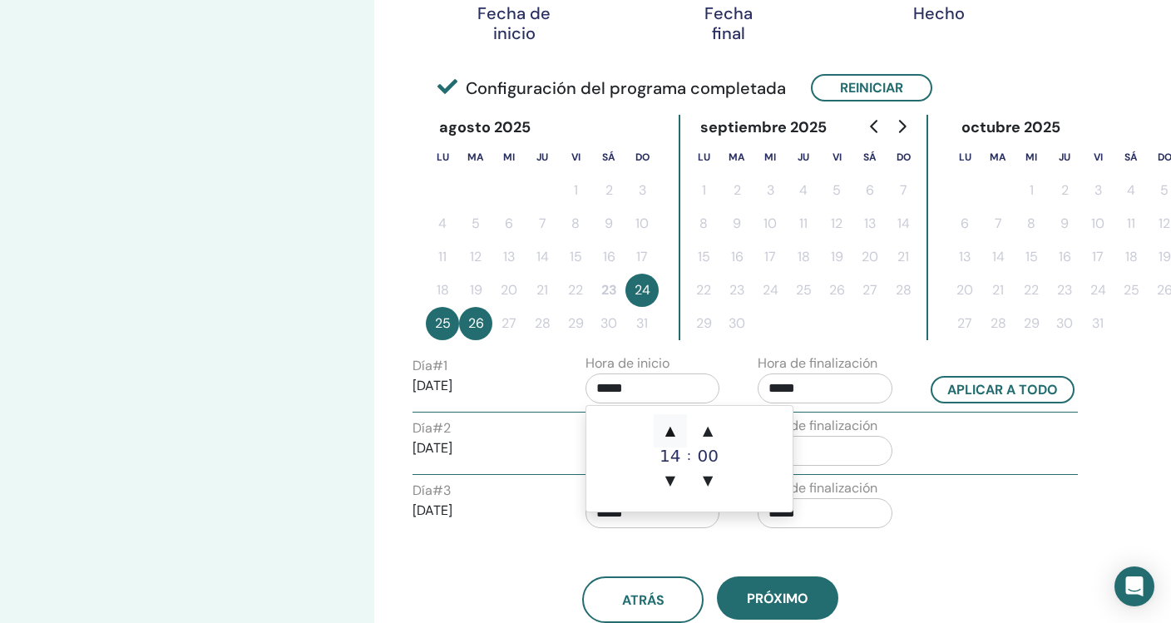
click at [669, 430] on span "▲" at bounding box center [669, 430] width 33 height 33
type input "*****"
click at [669, 430] on span "▲" at bounding box center [669, 430] width 33 height 33
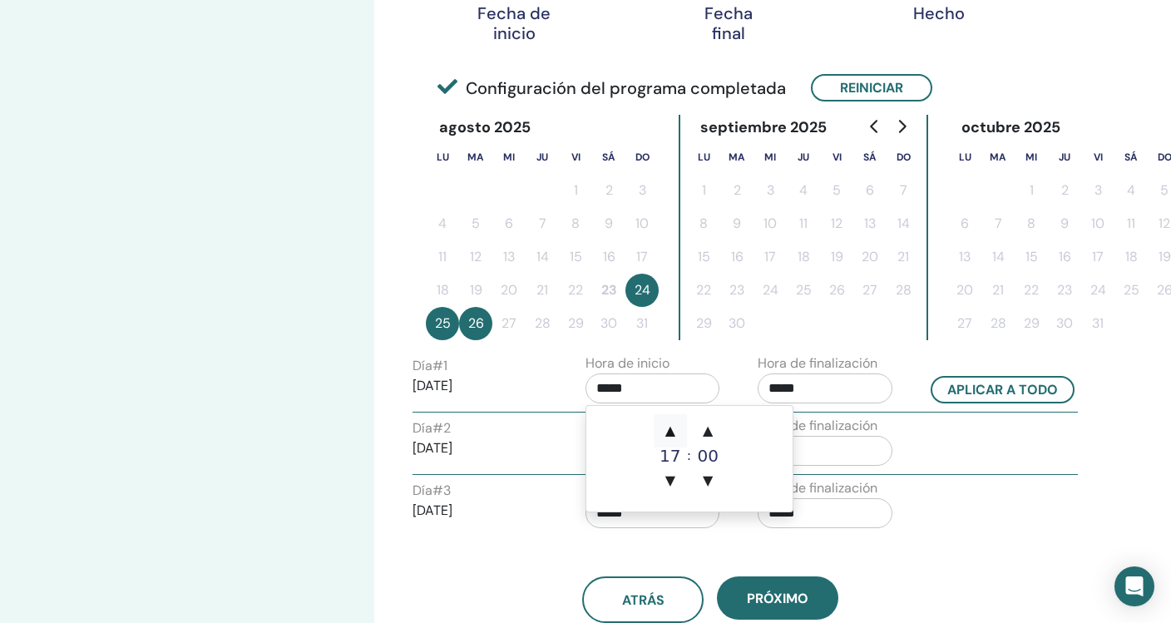
click at [669, 430] on span "▲" at bounding box center [669, 430] width 33 height 33
click at [670, 472] on span "▼" at bounding box center [669, 480] width 33 height 33
click at [693, 393] on input "*****" at bounding box center [652, 388] width 135 height 30
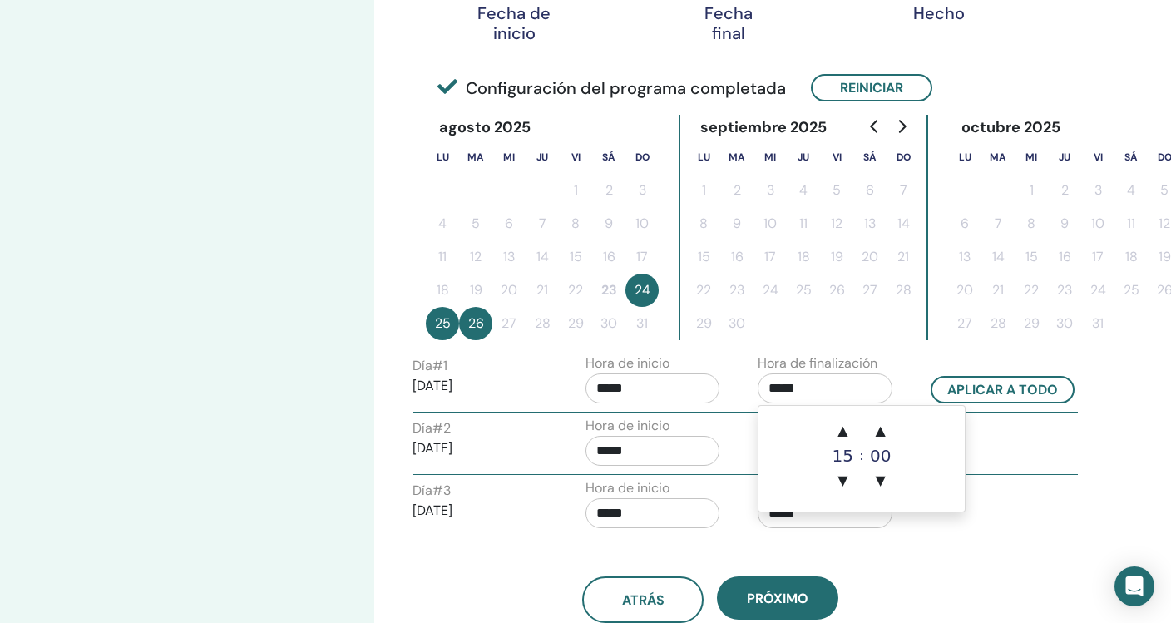
click at [832, 397] on input "*****" at bounding box center [824, 388] width 135 height 30
click at [842, 429] on span "▲" at bounding box center [842, 430] width 33 height 33
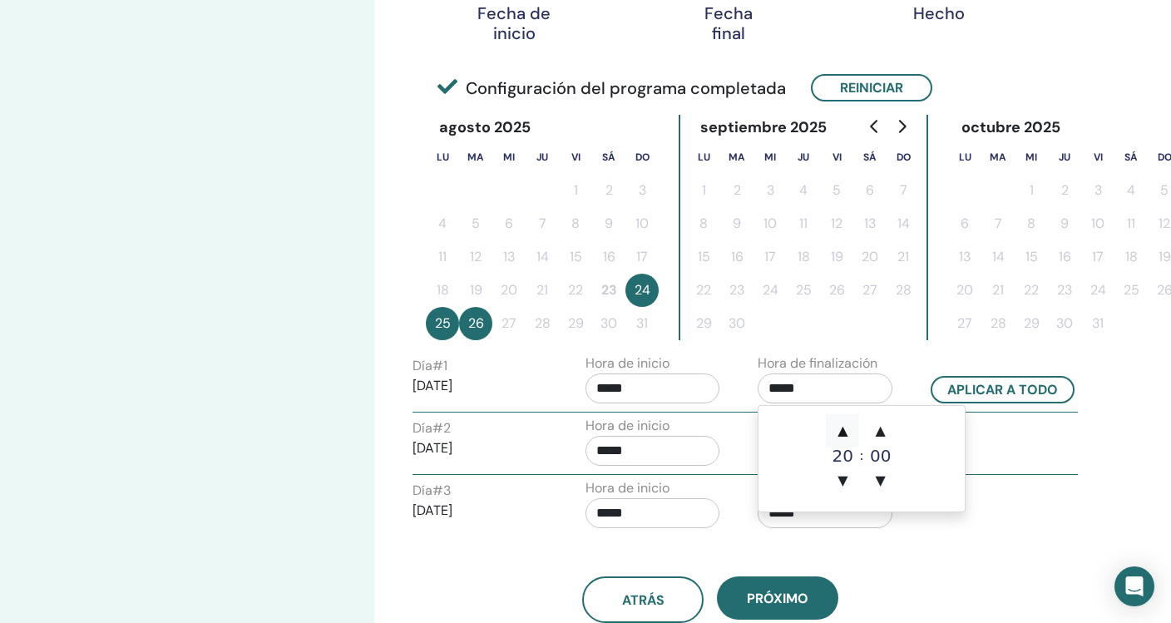
click at [842, 429] on span "▲" at bounding box center [842, 430] width 33 height 33
click at [840, 476] on span "▼" at bounding box center [842, 480] width 33 height 33
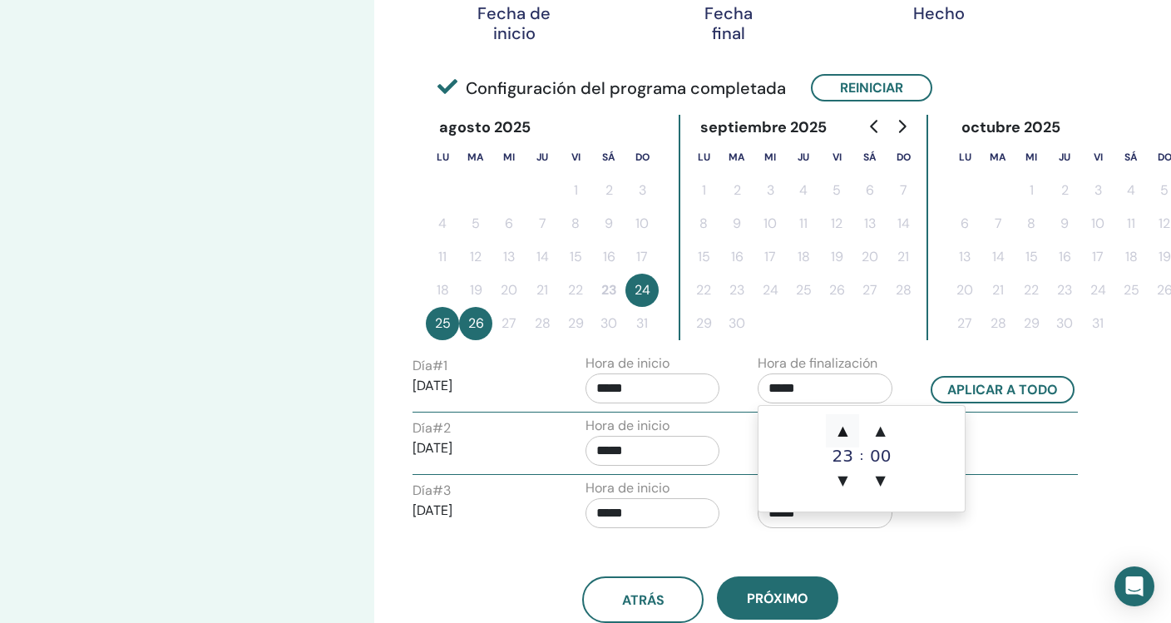
click at [846, 427] on span "▲" at bounding box center [842, 430] width 33 height 33
type input "*****"
click at [653, 394] on input "*****" at bounding box center [652, 388] width 135 height 30
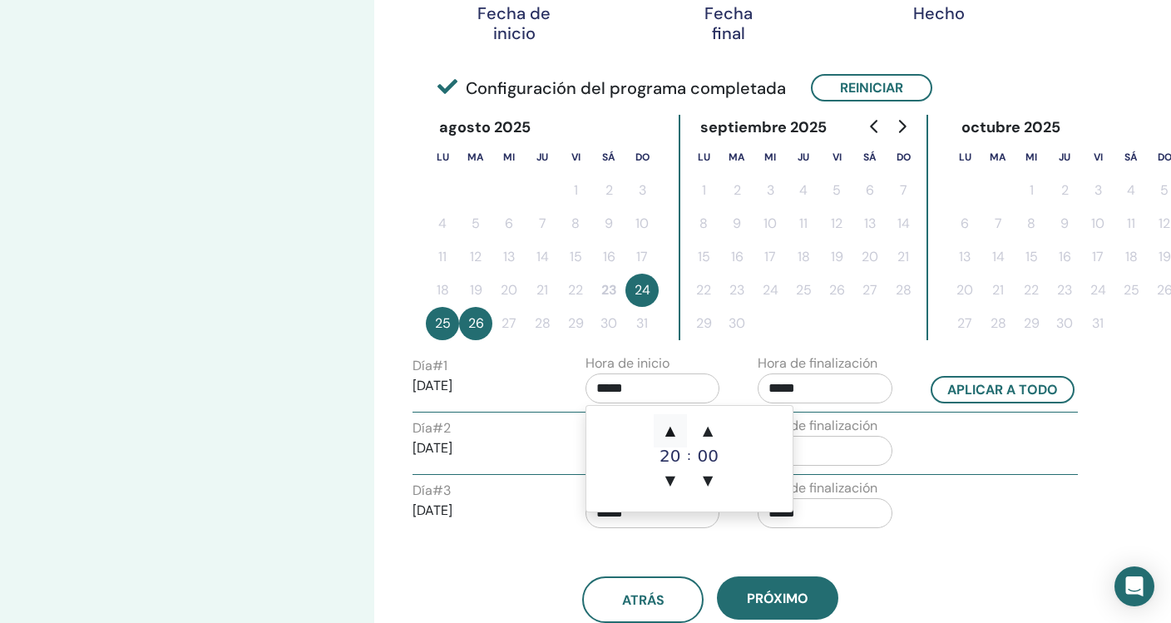
click at [668, 424] on span "▲" at bounding box center [669, 430] width 33 height 33
click at [668, 476] on span "▼" at bounding box center [669, 480] width 33 height 33
type input "*****"
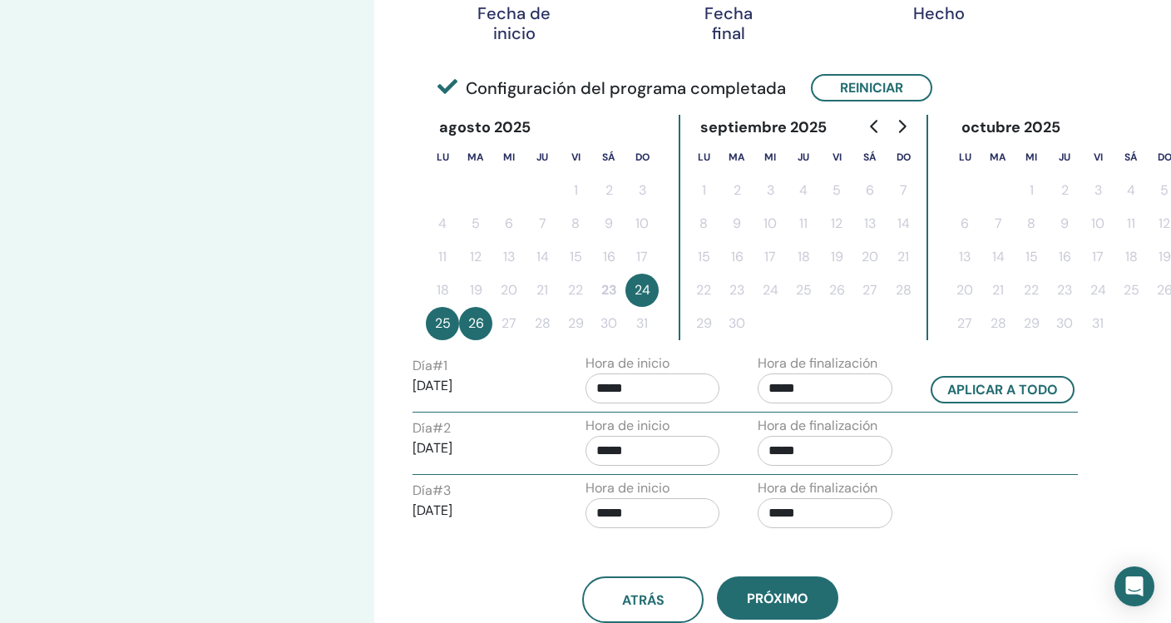
click at [727, 380] on div "Hora de inicio *****" at bounding box center [659, 382] width 173 height 58
click at [656, 457] on input "*****" at bounding box center [652, 451] width 135 height 30
click at [669, 489] on span "▲" at bounding box center [669, 492] width 33 height 33
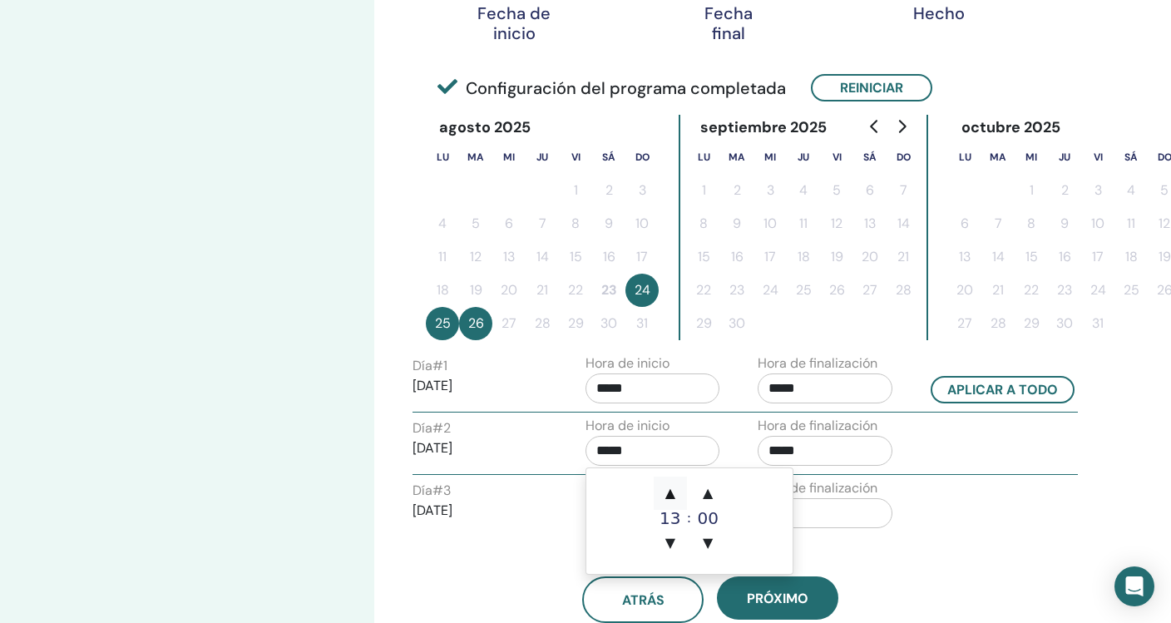
click at [669, 489] on span "▲" at bounding box center [669, 492] width 33 height 33
click at [669, 488] on span "▲" at bounding box center [669, 492] width 33 height 33
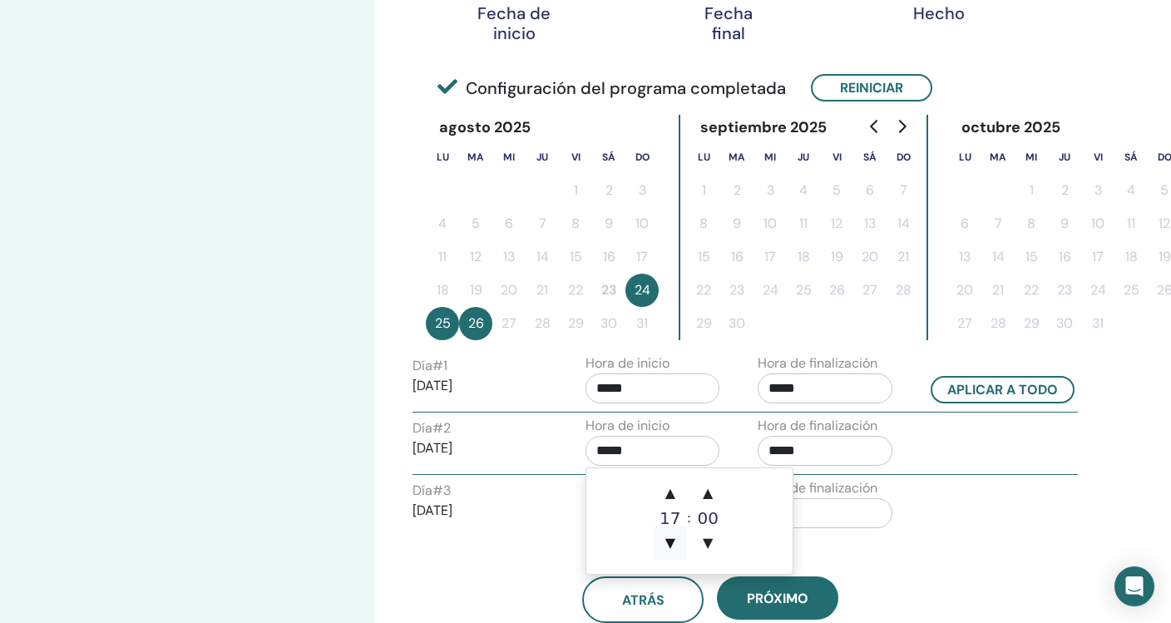
click at [669, 535] on span "▼" at bounding box center [669, 542] width 33 height 33
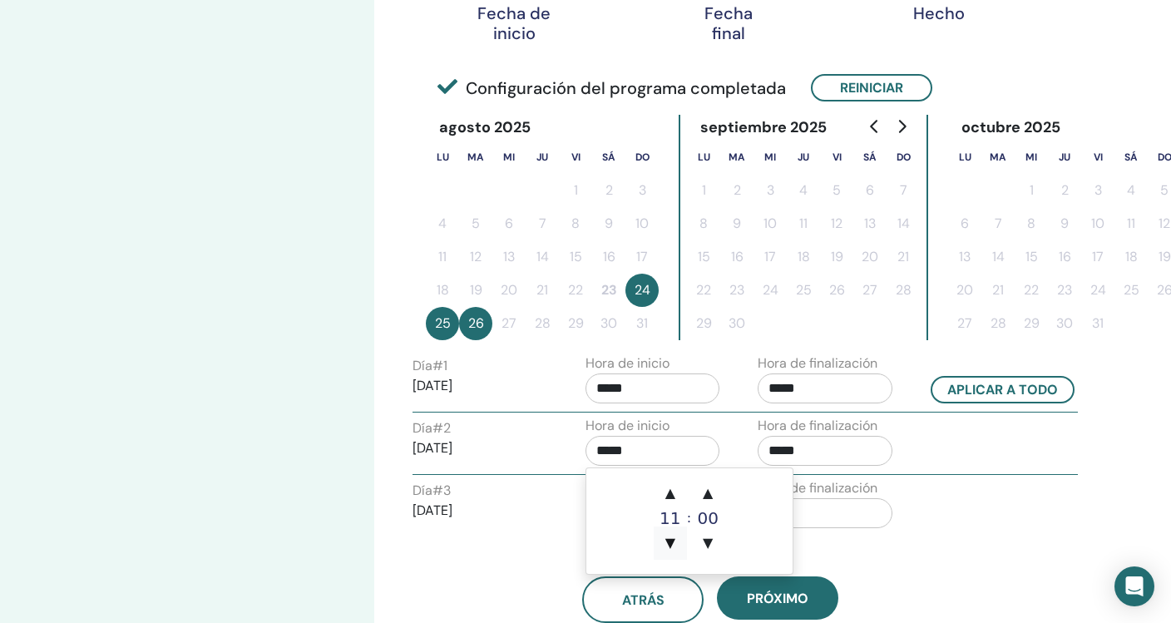
click at [669, 535] on span "▼" at bounding box center [669, 542] width 33 height 33
type input "*****"
click at [824, 446] on input "*****" at bounding box center [824, 451] width 135 height 30
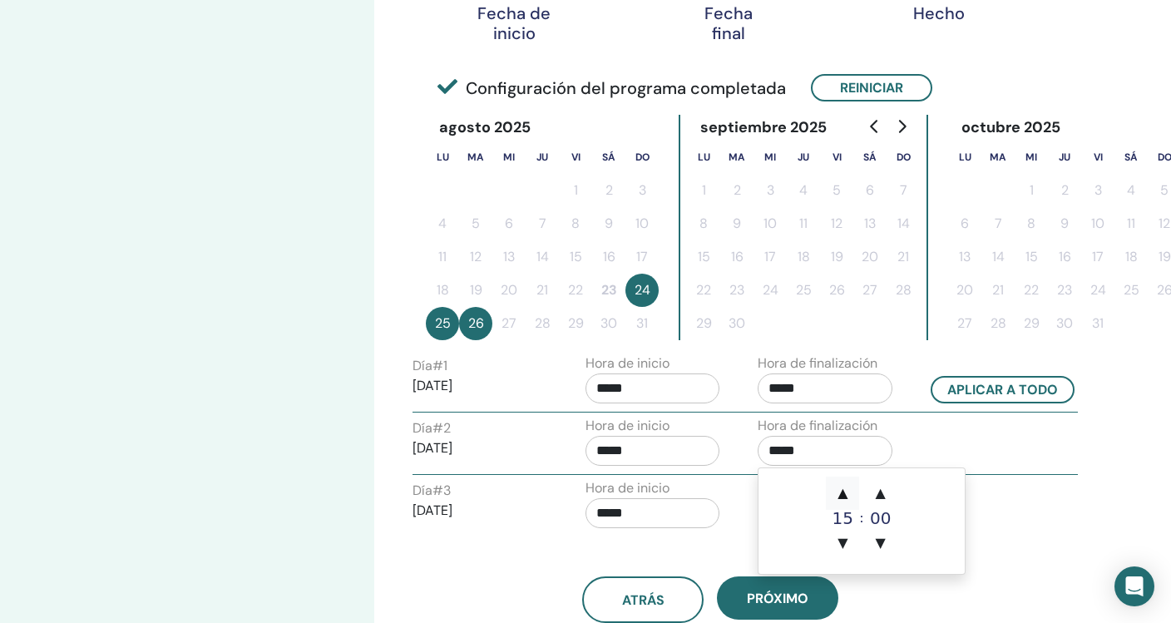
click at [843, 495] on span "▲" at bounding box center [842, 492] width 33 height 33
type input "*****"
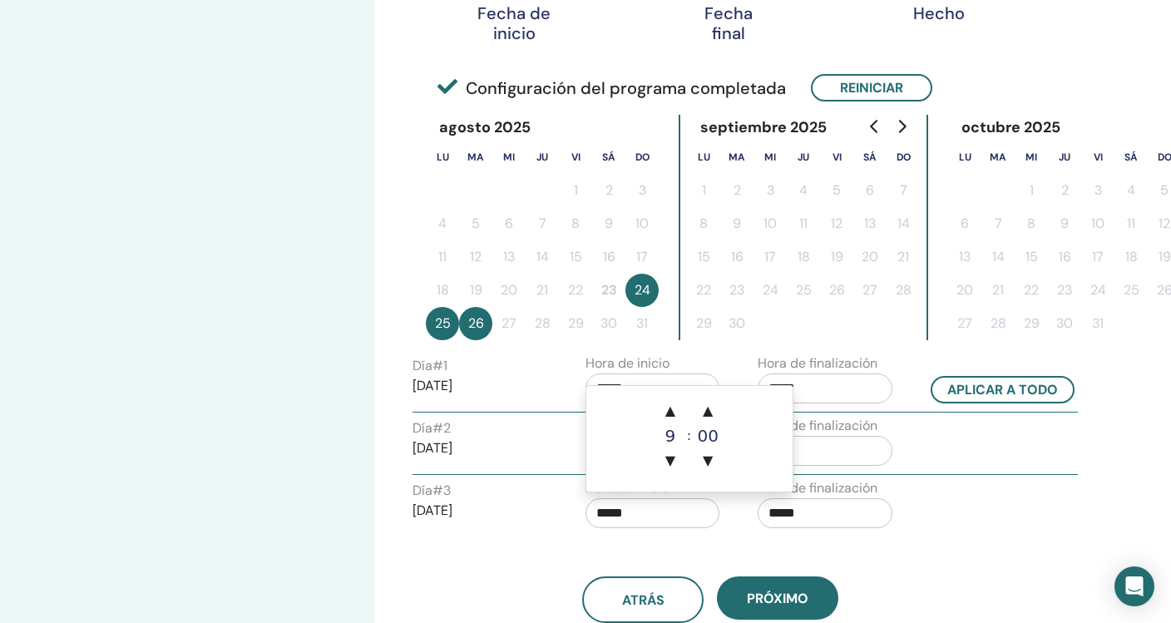
click at [671, 508] on input "*****" at bounding box center [652, 513] width 135 height 30
click at [820, 519] on input "*****" at bounding box center [824, 513] width 135 height 30
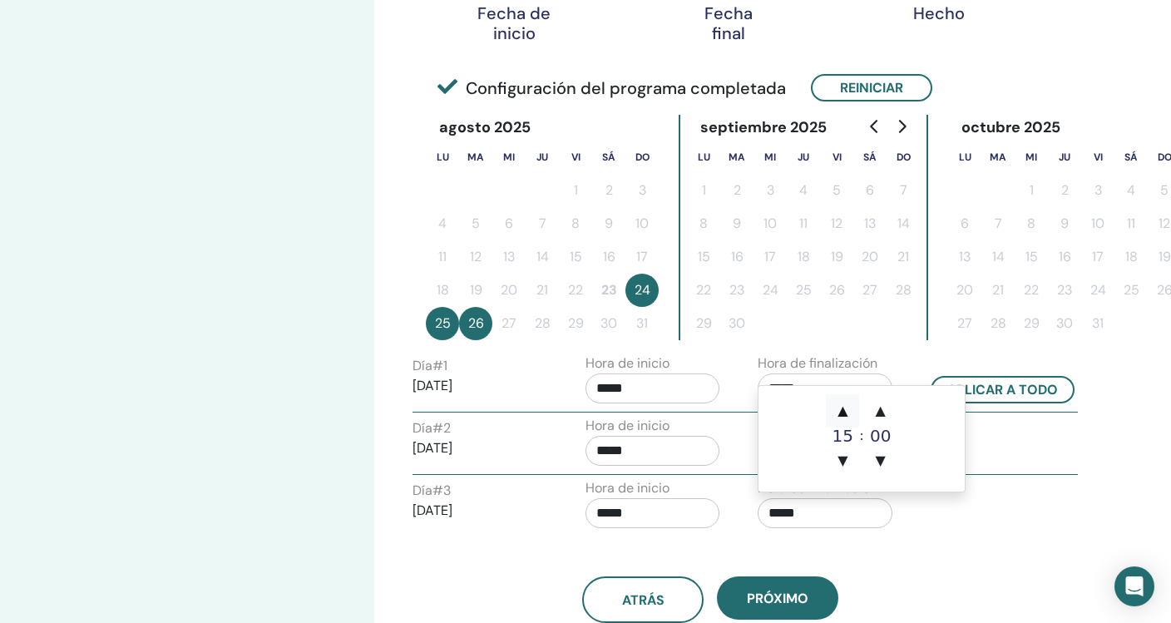
click at [841, 406] on span "▲" at bounding box center [842, 410] width 33 height 33
type input "*****"
click at [904, 546] on div "atrás próximo" at bounding box center [710, 579] width 621 height 86
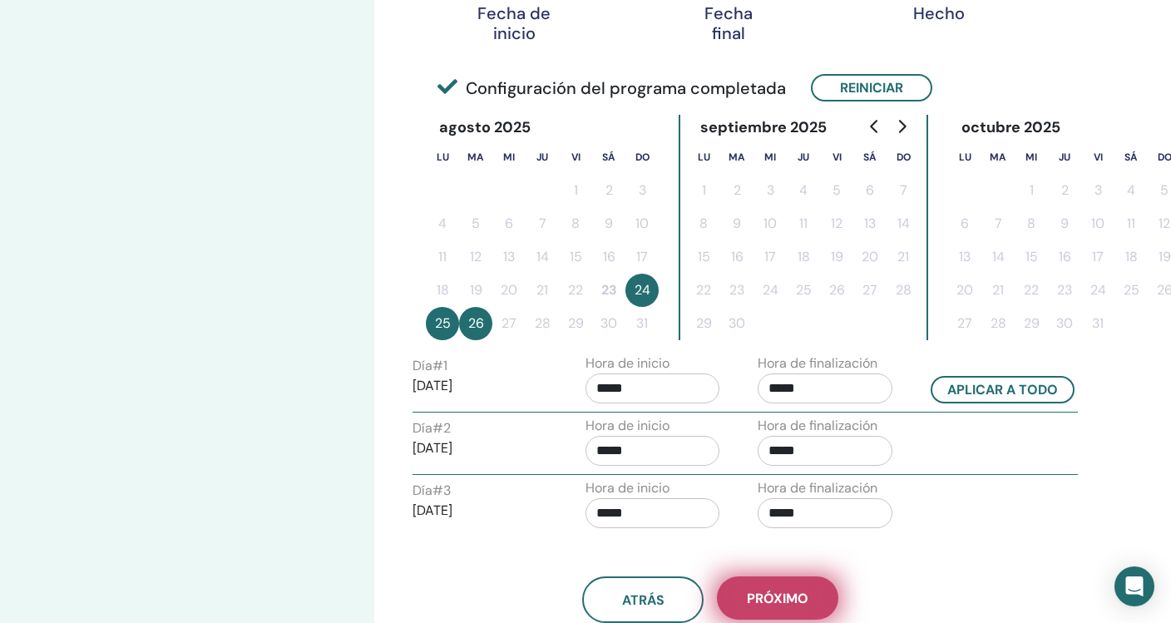
click at [791, 587] on button "próximo" at bounding box center [777, 597] width 121 height 43
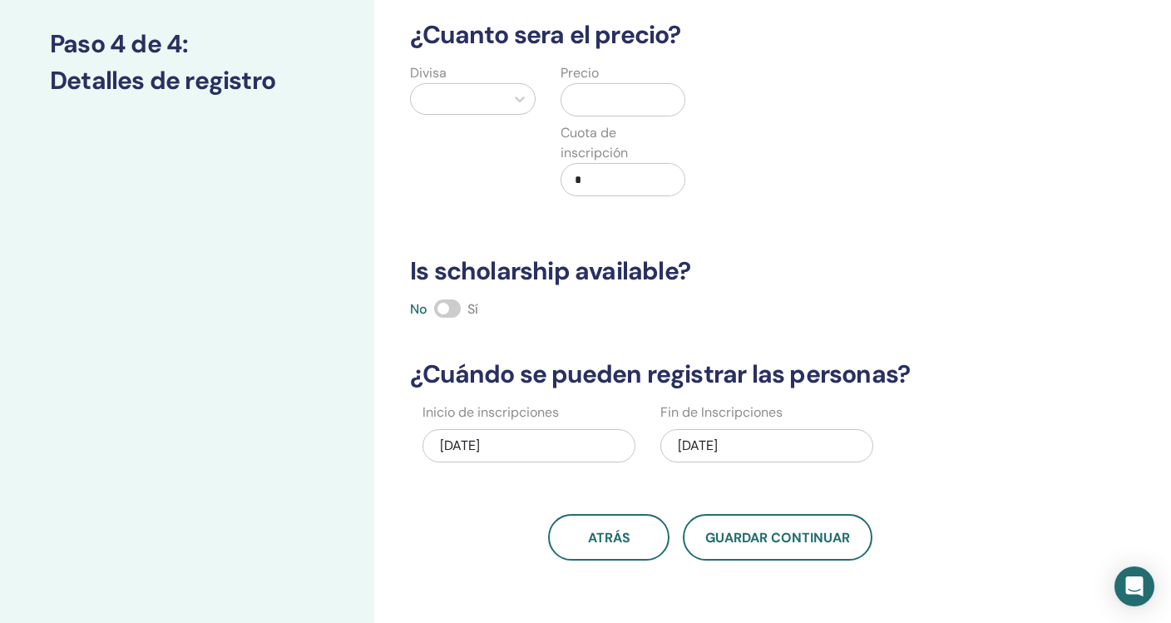
scroll to position [215, 0]
click at [459, 308] on span at bounding box center [447, 309] width 27 height 18
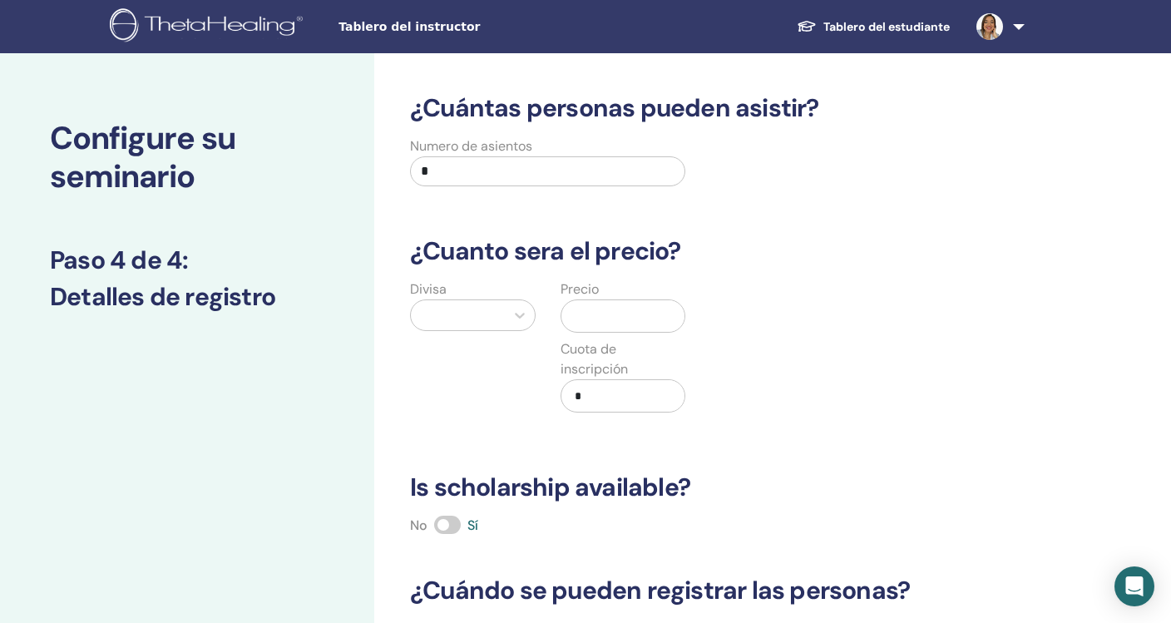
scroll to position [0, 0]
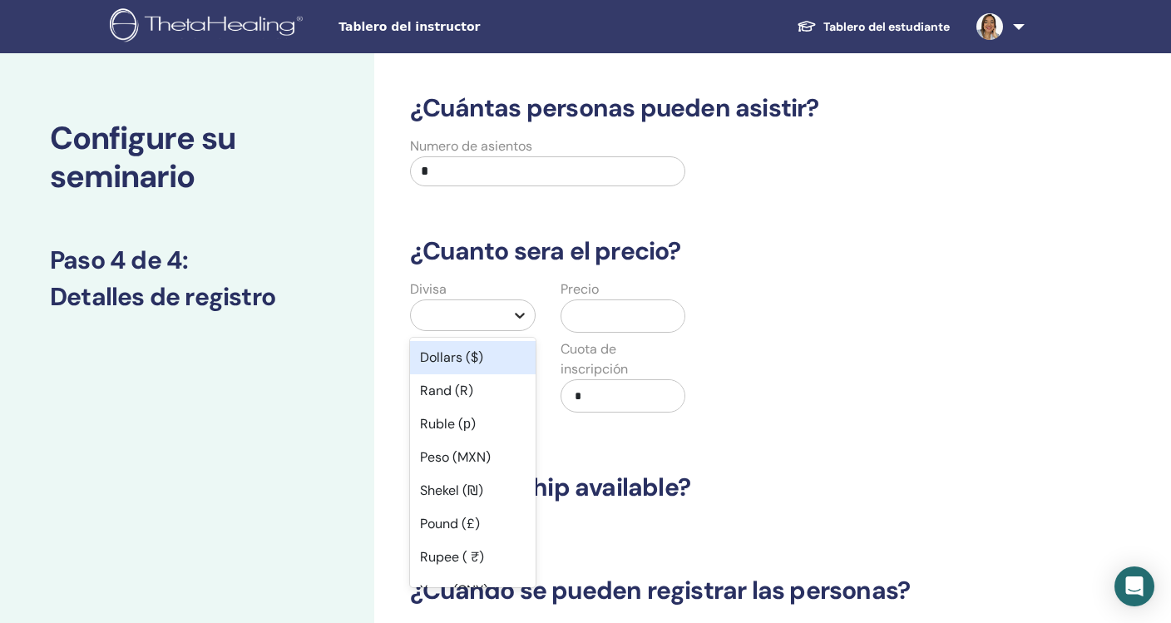
click at [509, 318] on div at bounding box center [520, 315] width 30 height 30
click at [452, 359] on div "Dollars ($)" at bounding box center [473, 357] width 126 height 33
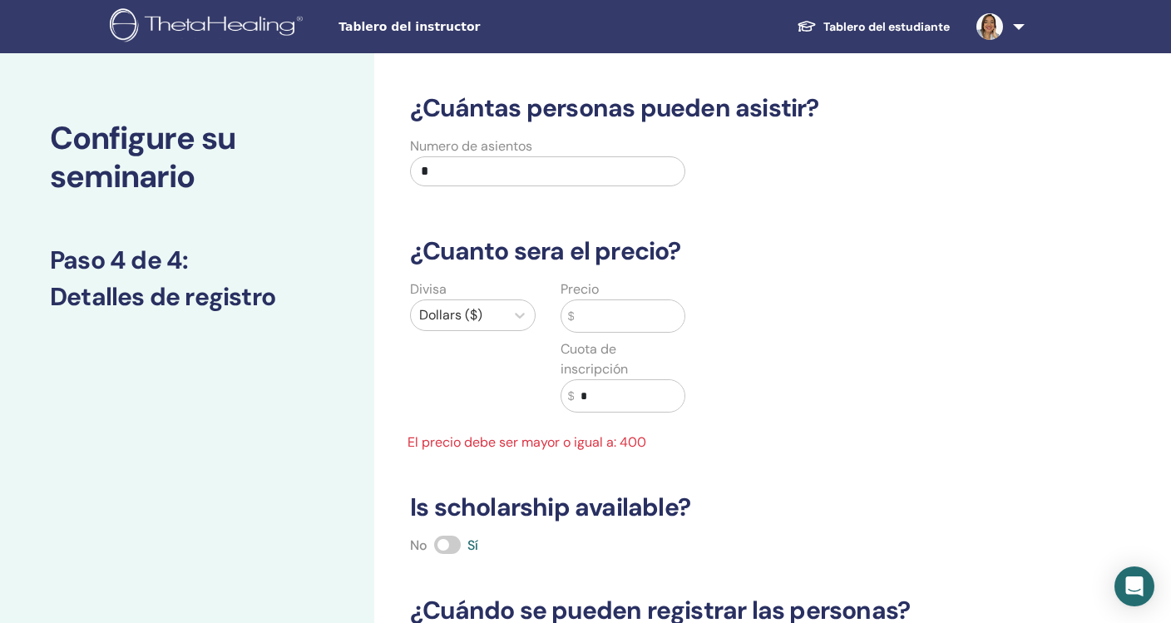
click at [601, 313] on input "text" at bounding box center [629, 316] width 111 height 32
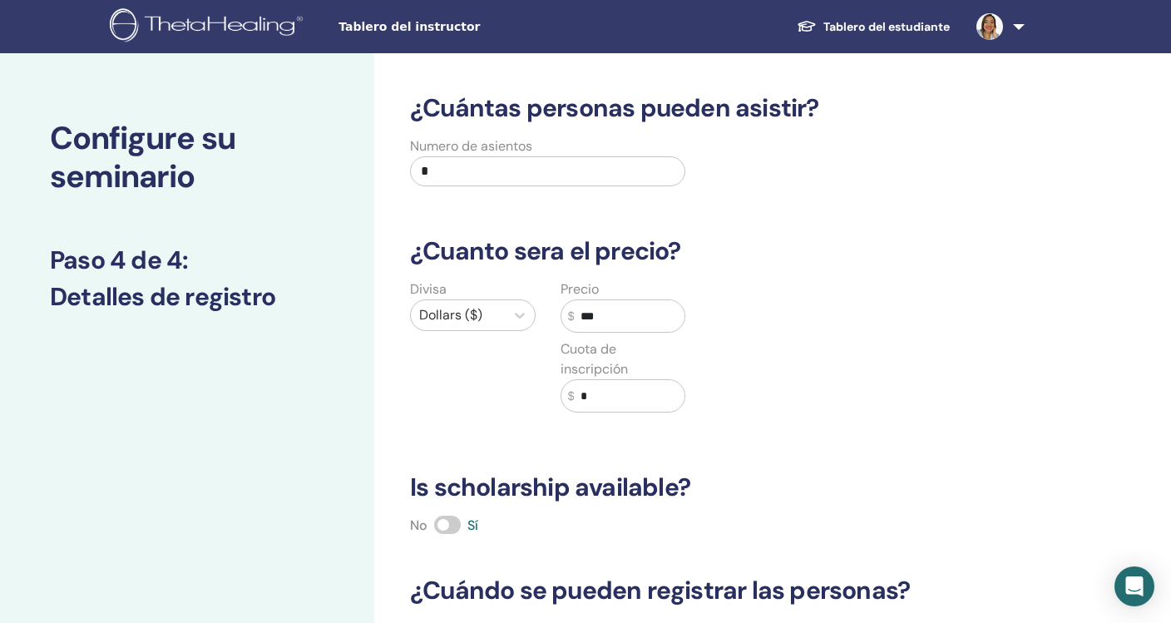
type input "***"
click at [708, 400] on div "Divisa Dollars ($) Precio $ *** Cuota de inscripción $ *" at bounding box center [697, 355] width 621 height 153
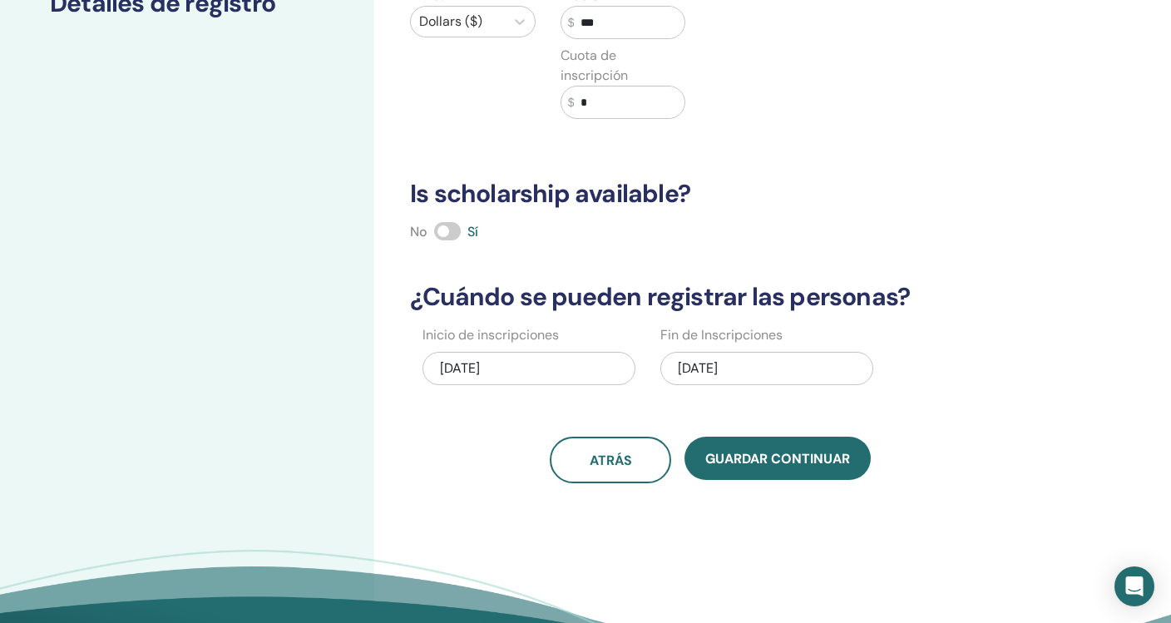
scroll to position [294, 0]
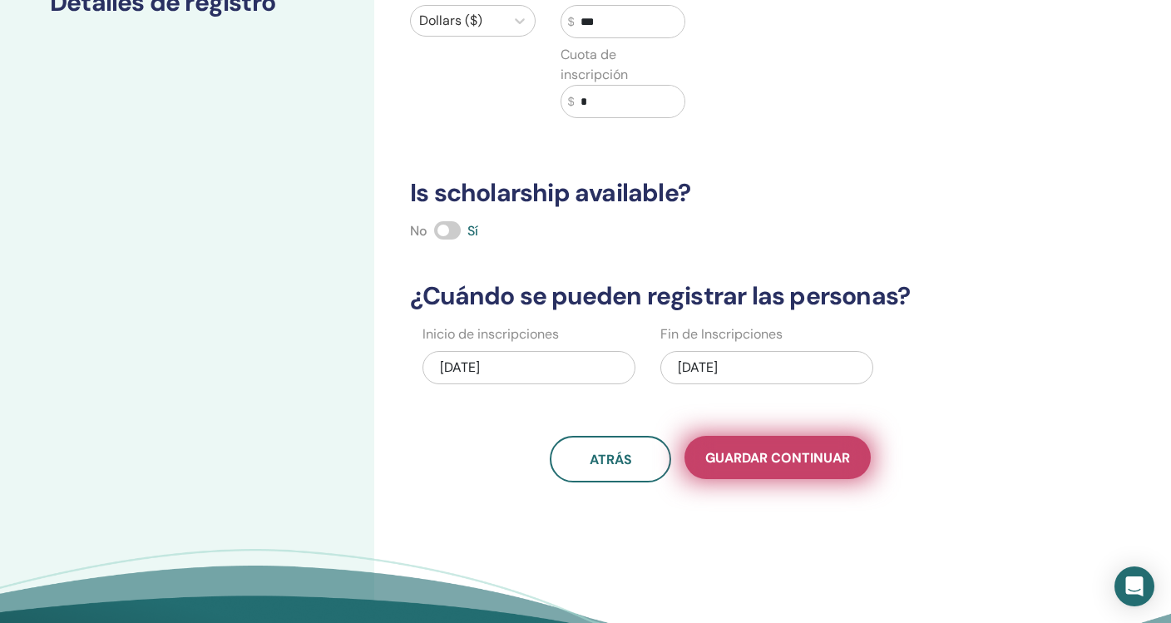
click at [753, 460] on span "Guardar Continuar" at bounding box center [777, 457] width 145 height 17
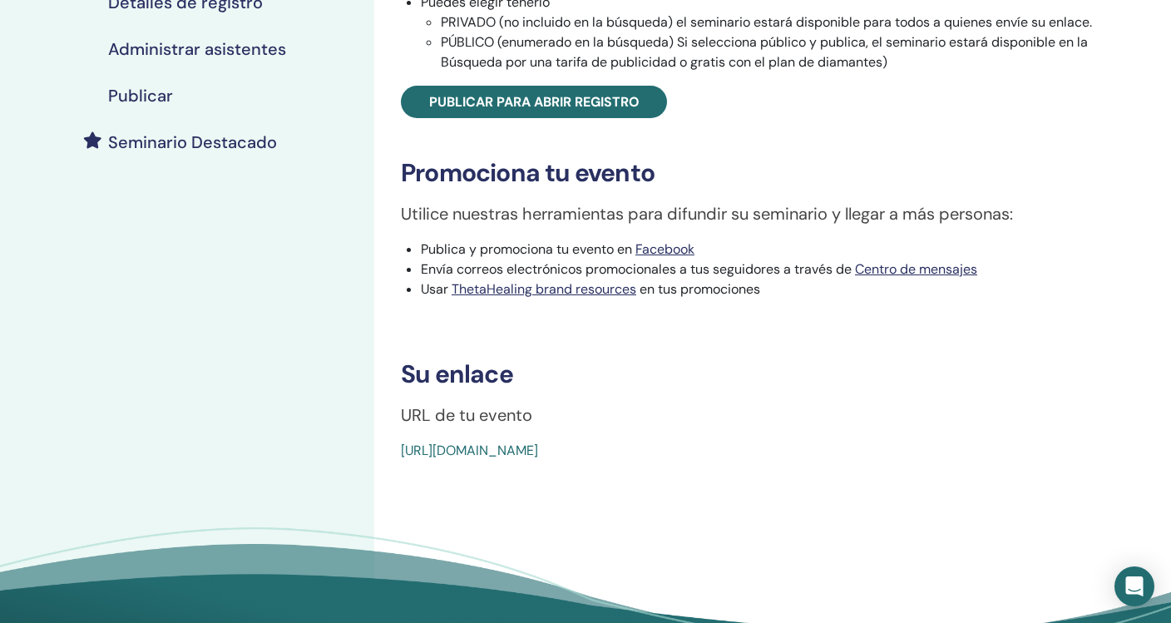
scroll to position [356, 0]
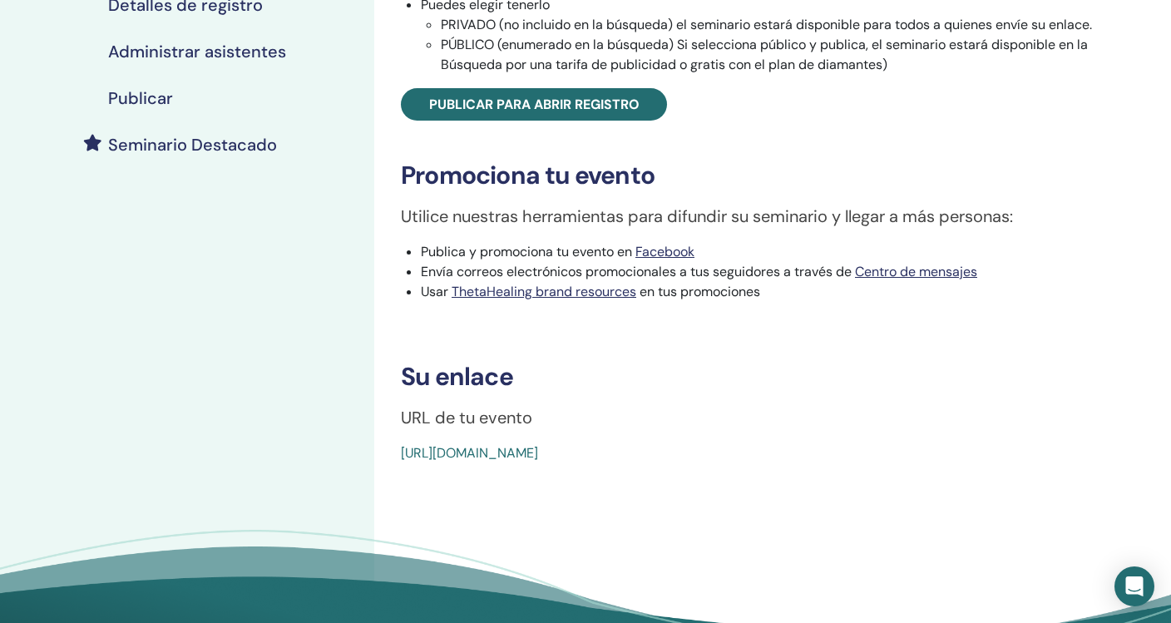
drag, startPoint x: 785, startPoint y: 448, endPoint x: 387, endPoint y: 447, distance: 398.2
click at [387, 447] on div "Advanced DNA Tipo de evento En persona Estado del evento No publicado Inscripci…" at bounding box center [764, 100] width 761 height 726
copy link "[URL][DOMAIN_NAME]"
click at [792, 380] on h3 "Su enlace" at bounding box center [764, 377] width 727 height 30
click at [538, 456] on link "https://www.thetahealing.com/seminar-375602-details.html" at bounding box center [469, 452] width 137 height 17
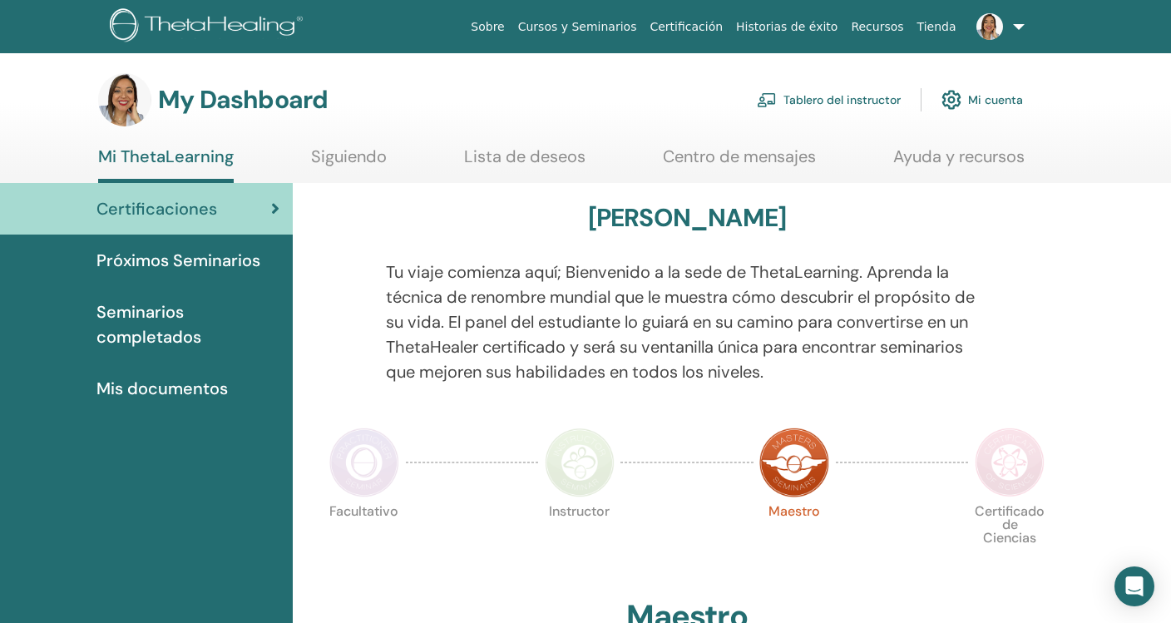
click at [985, 101] on link "Mi cuenta" at bounding box center [981, 99] width 81 height 37
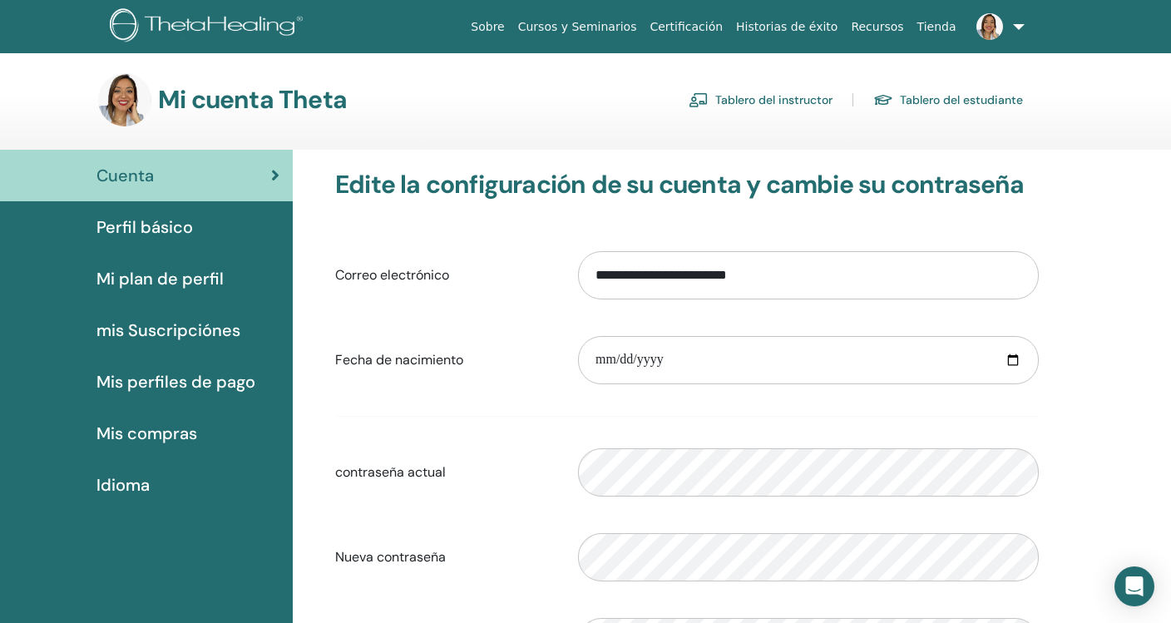
click at [142, 227] on span "Perfil básico" at bounding box center [144, 226] width 96 height 25
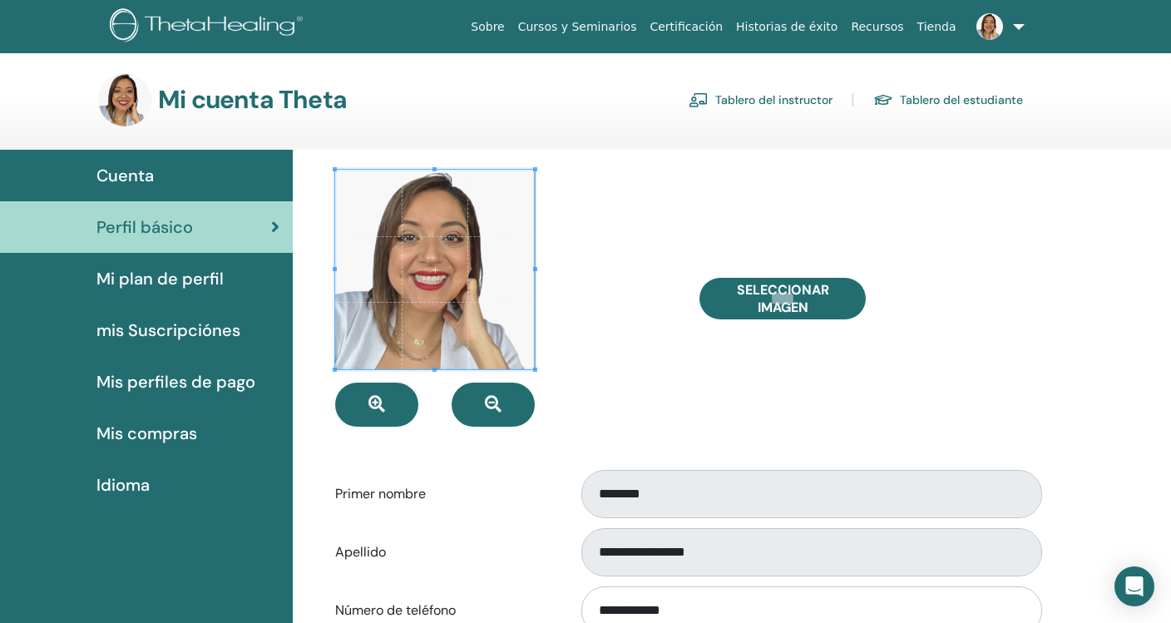
click at [947, 104] on link "Tablero del estudiante" at bounding box center [948, 99] width 150 height 27
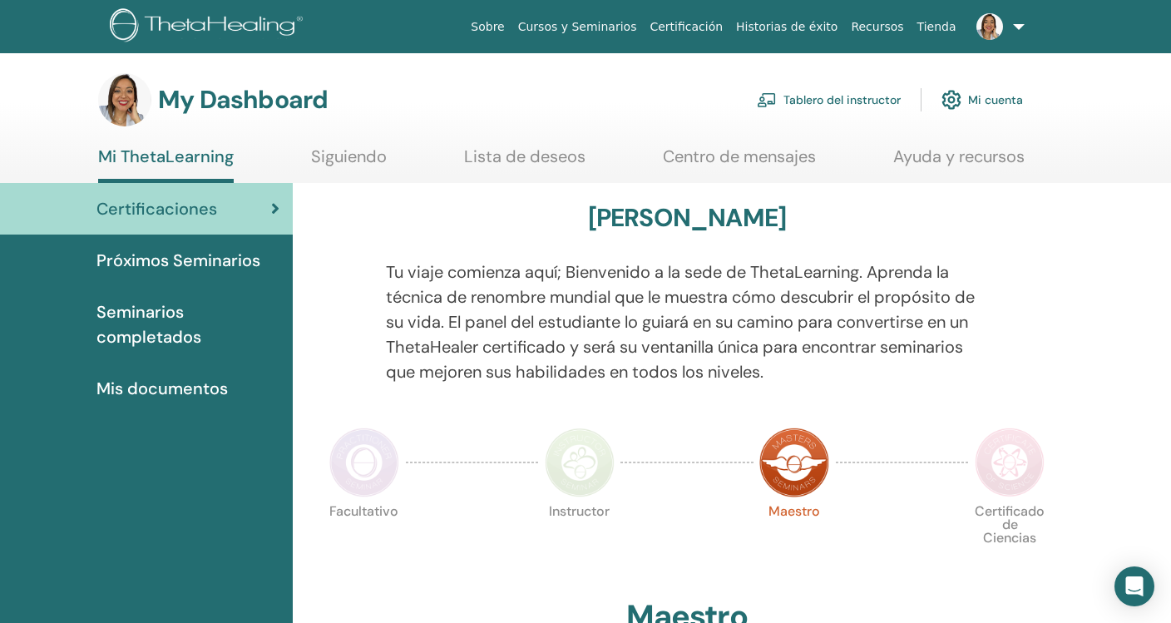
click at [988, 101] on link "Mi cuenta" at bounding box center [981, 99] width 81 height 37
